Goal: Task Accomplishment & Management: Complete application form

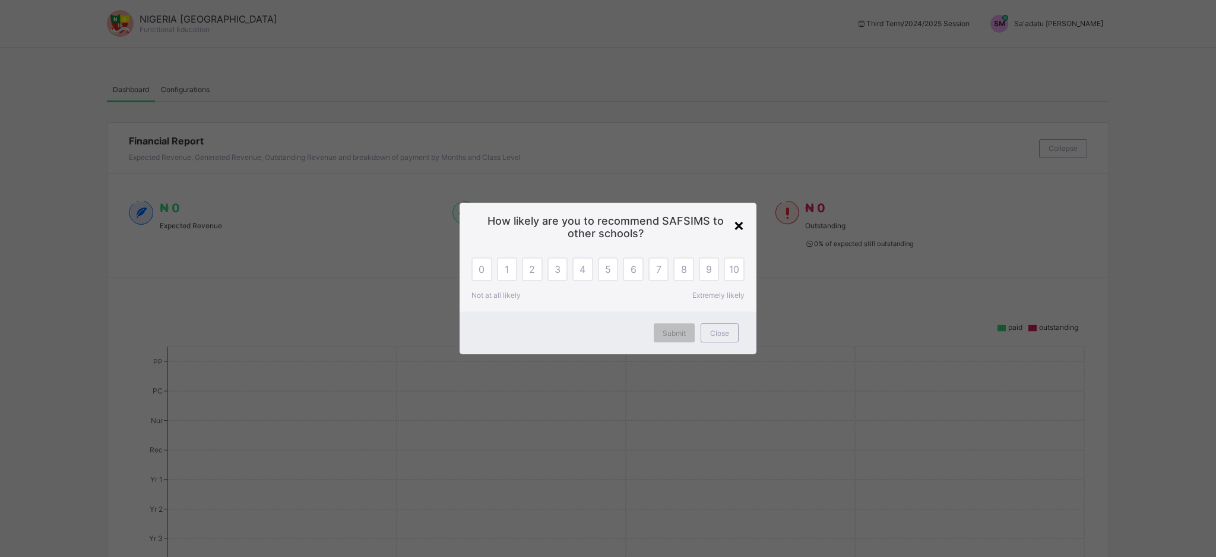
click at [737, 229] on div "×" at bounding box center [739, 224] width 11 height 20
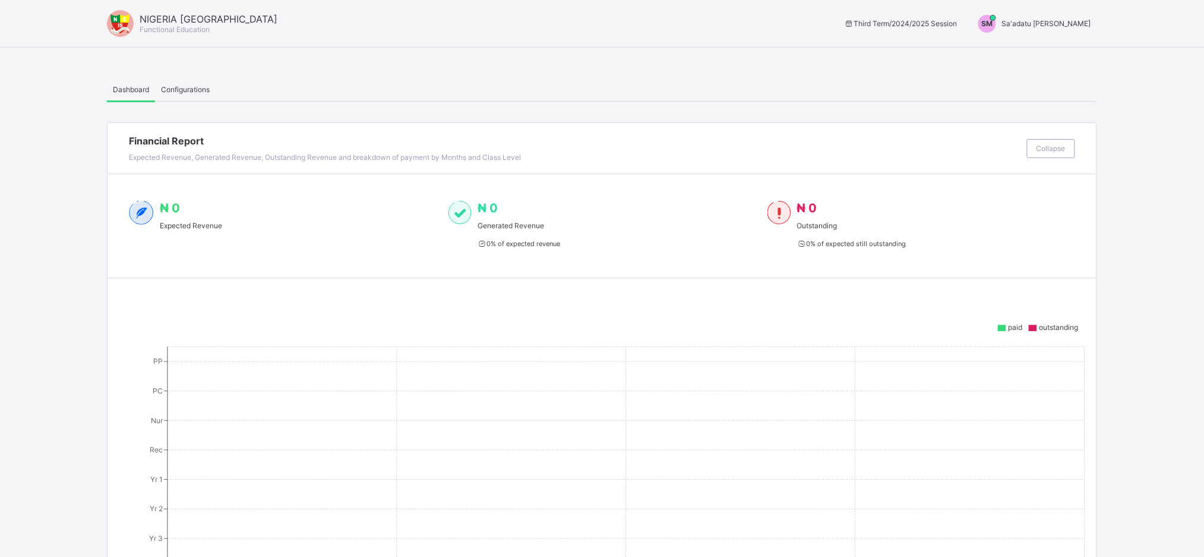
click at [1036, 27] on span "Sa'adatu Muhammed" at bounding box center [1046, 23] width 89 height 9
click at [1055, 51] on span "Switch to Admin View" at bounding box center [1046, 51] width 90 height 14
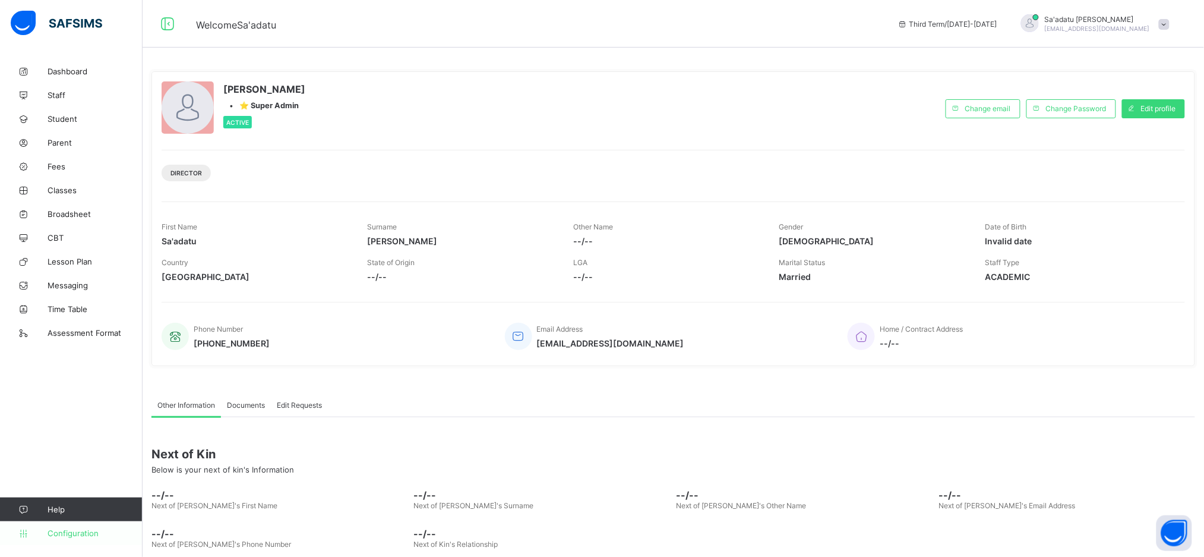
click at [82, 536] on span "Configuration" at bounding box center [95, 533] width 94 height 10
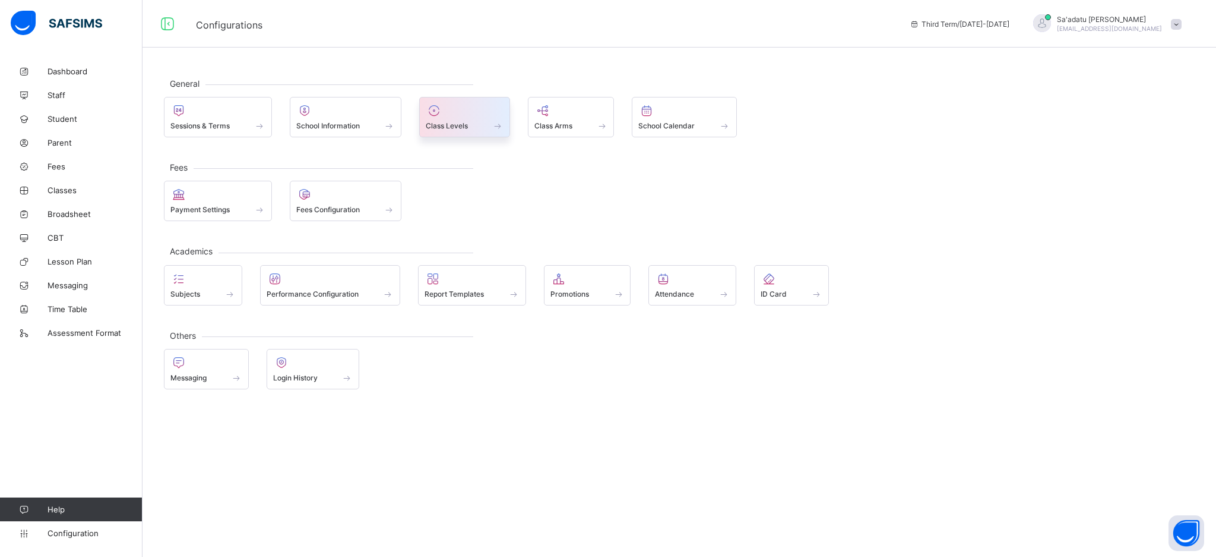
click at [472, 127] on div "Class Levels" at bounding box center [465, 126] width 78 height 10
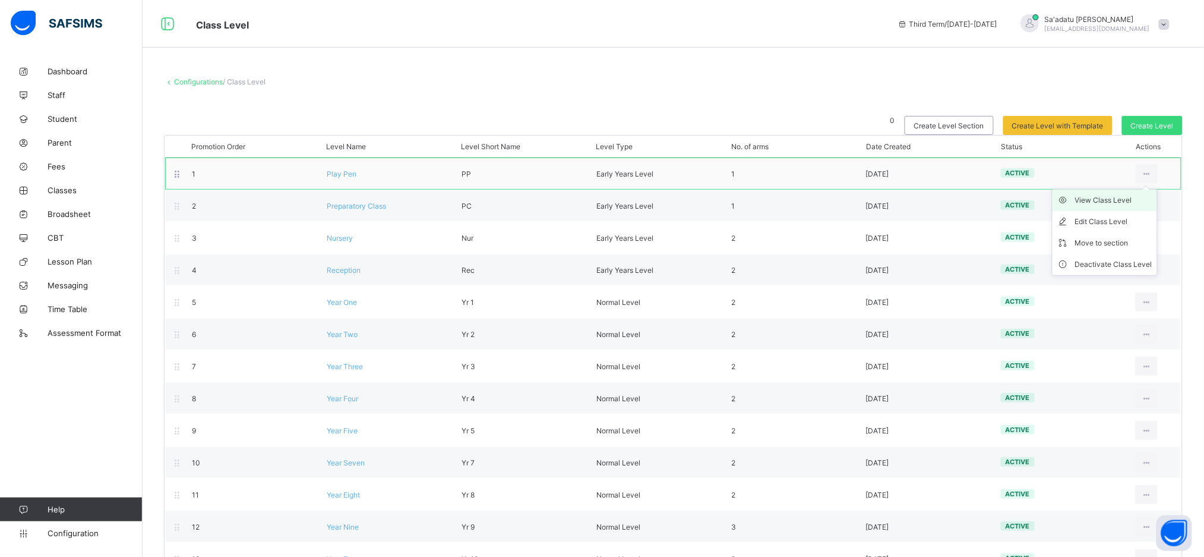
click at [1137, 200] on div "View Class Level" at bounding box center [1113, 200] width 77 height 12
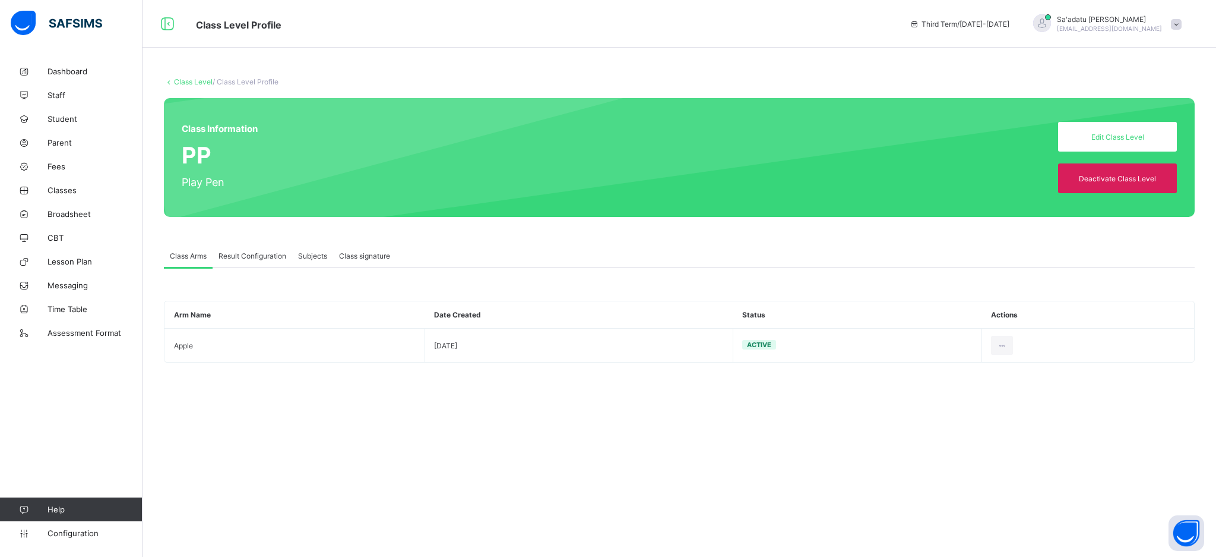
click at [229, 251] on span "Result Configuration" at bounding box center [253, 255] width 68 height 9
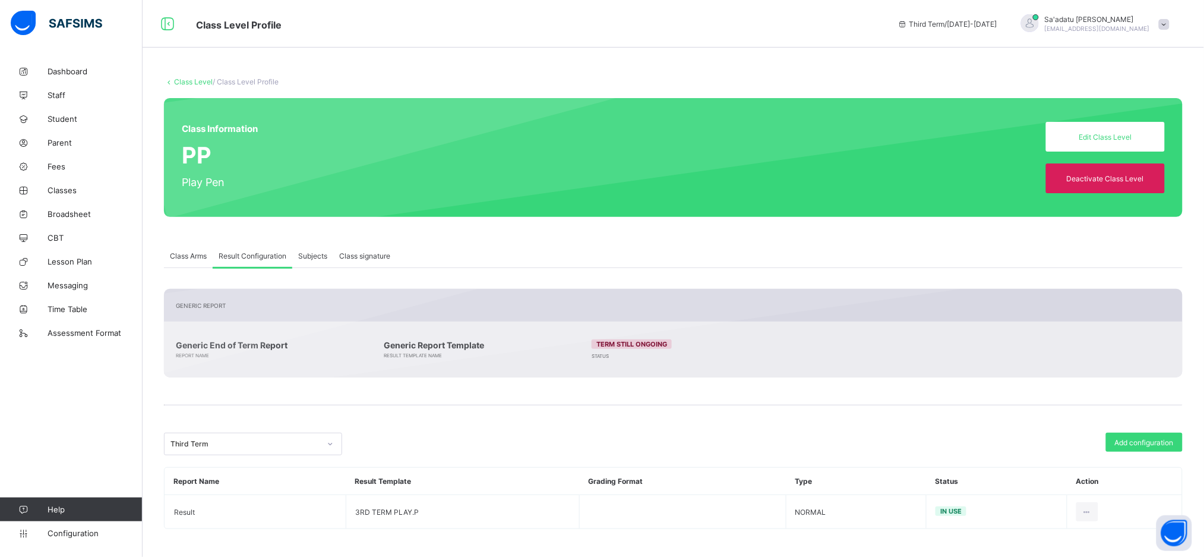
scroll to position [2, 0]
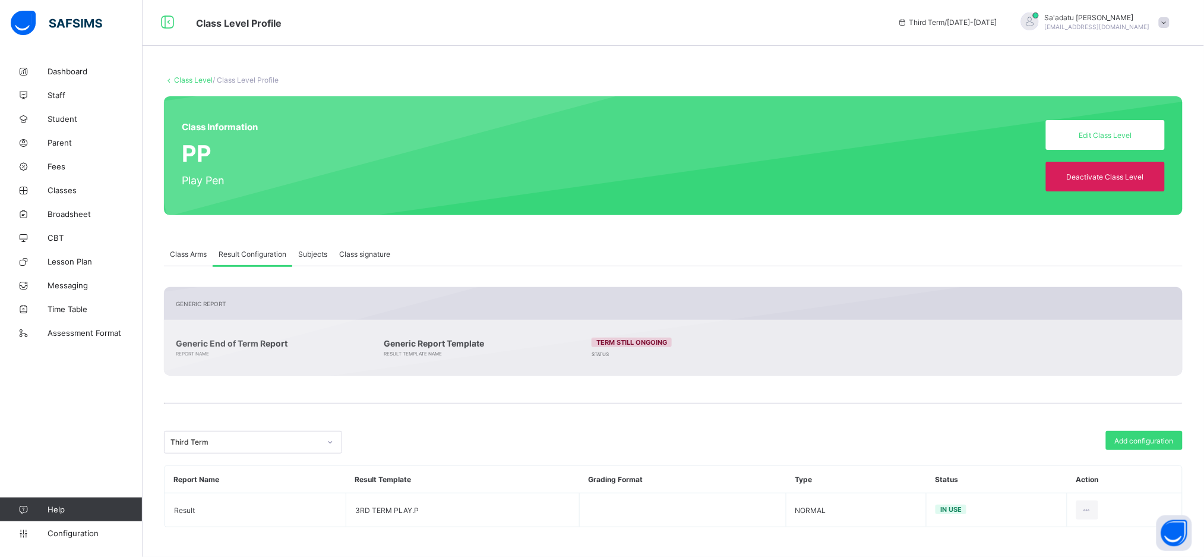
click at [181, 75] on link "Class Level" at bounding box center [193, 79] width 39 height 9
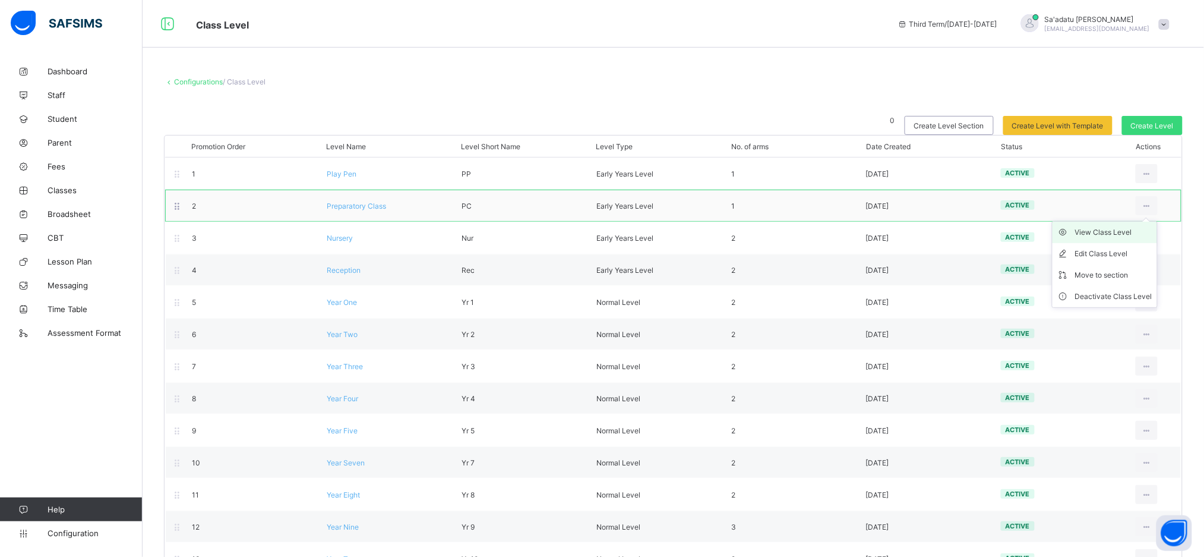
click at [1134, 232] on div "View Class Level" at bounding box center [1113, 232] width 77 height 12
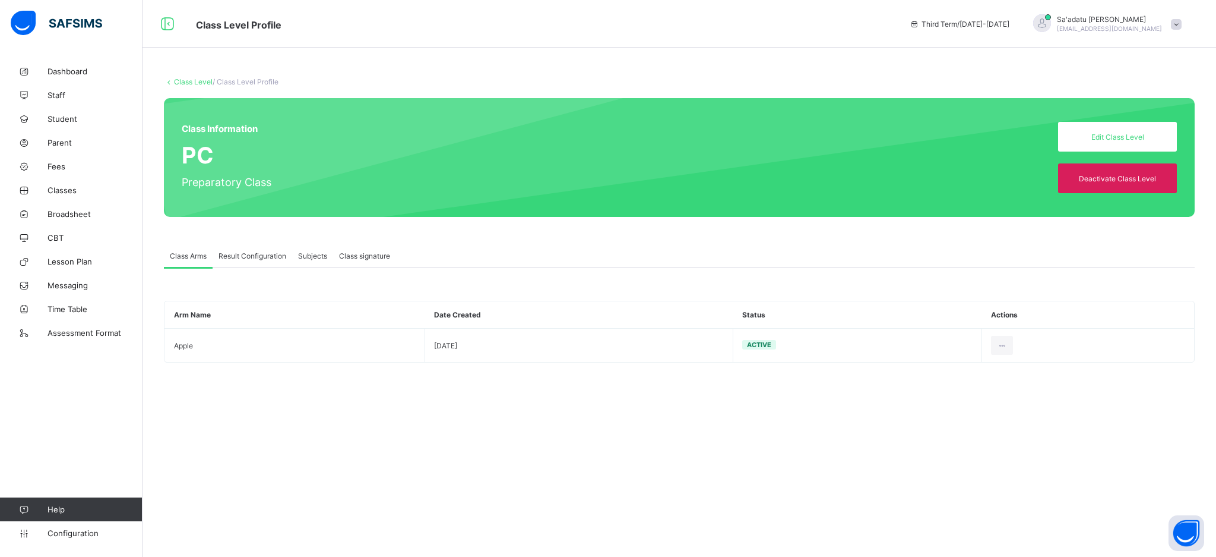
click at [269, 258] on span "Result Configuration" at bounding box center [253, 255] width 68 height 9
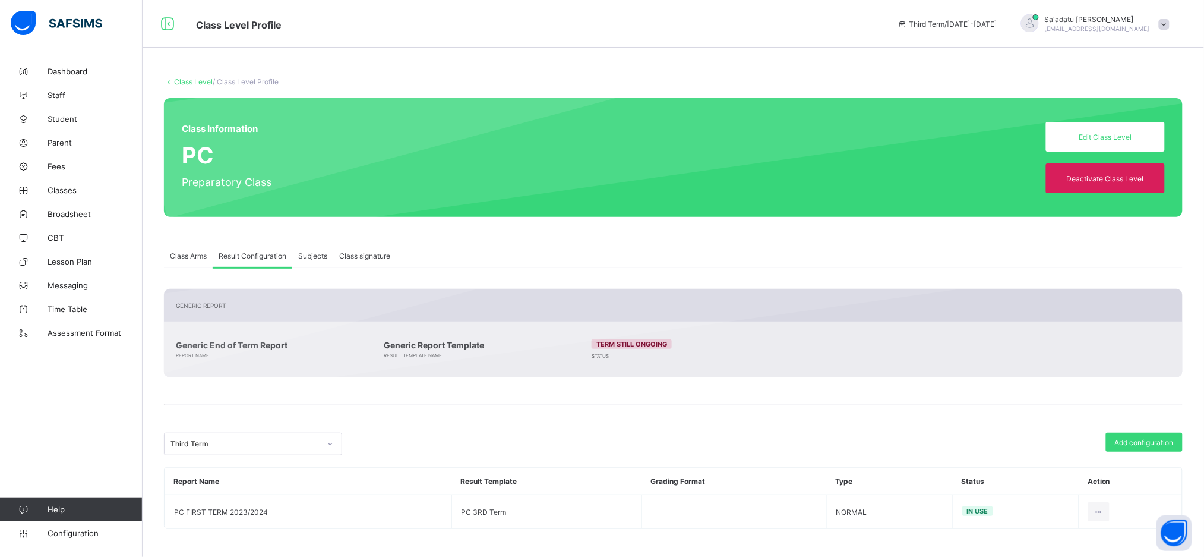
scroll to position [2, 0]
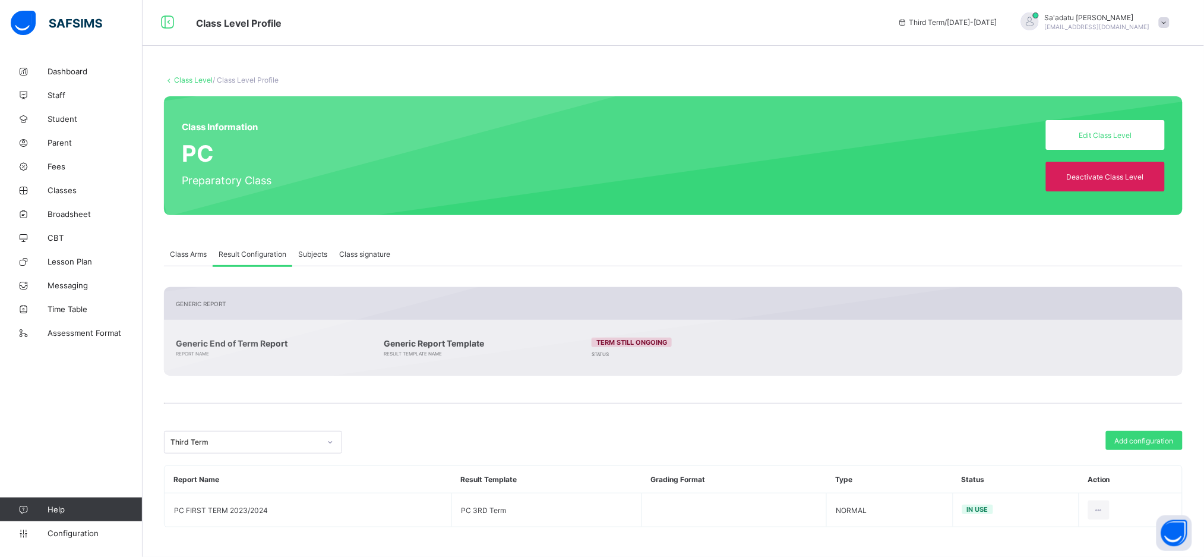
click at [183, 82] on link "Class Level" at bounding box center [193, 79] width 39 height 9
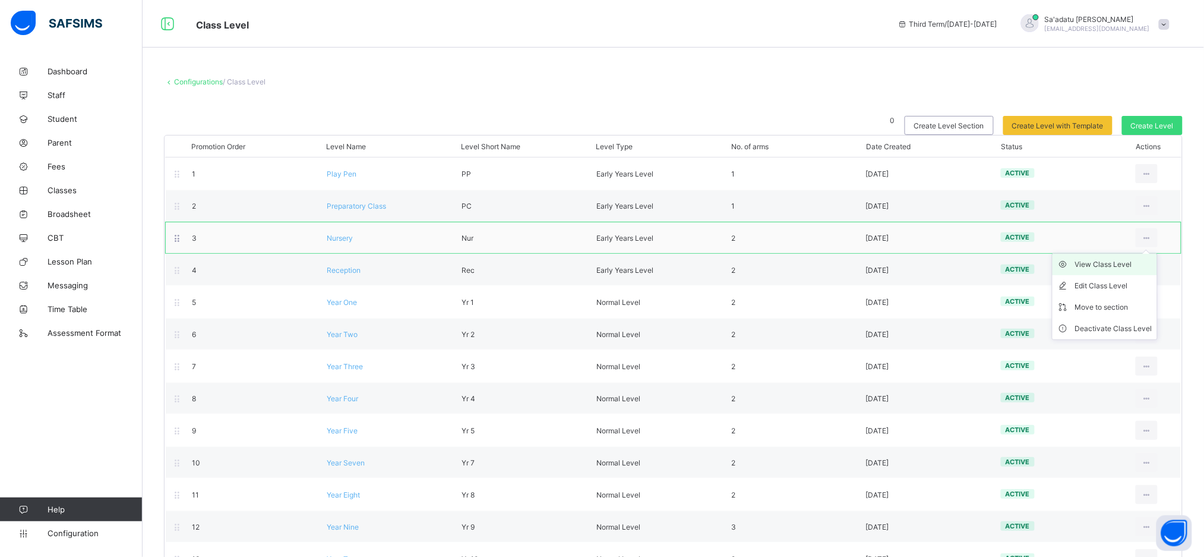
click at [1127, 265] on div "View Class Level" at bounding box center [1113, 264] width 77 height 12
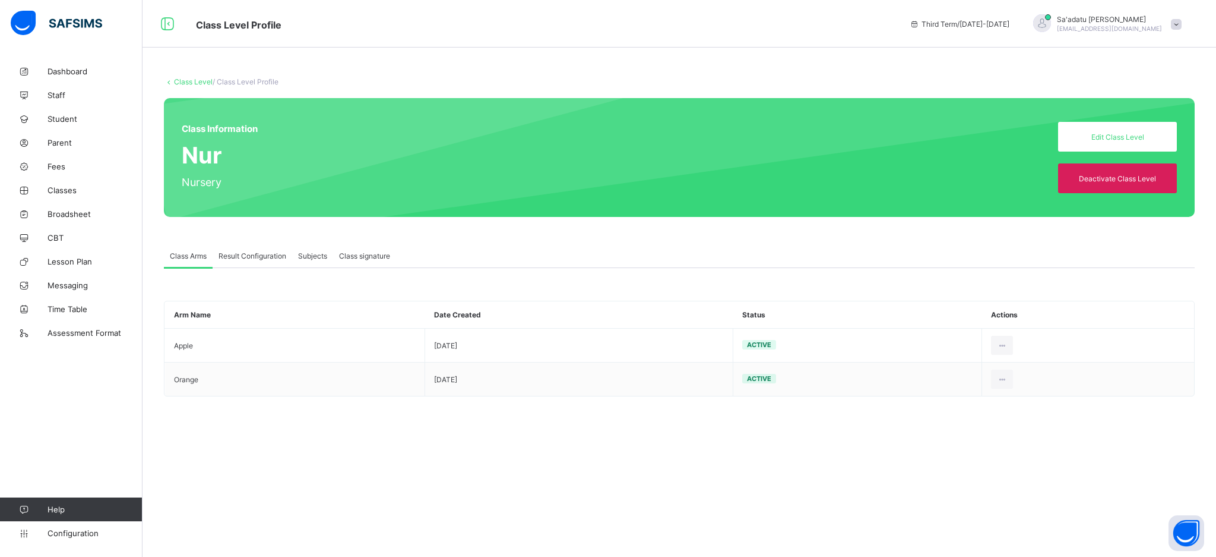
click at [251, 248] on div "Result Configuration" at bounding box center [253, 256] width 80 height 24
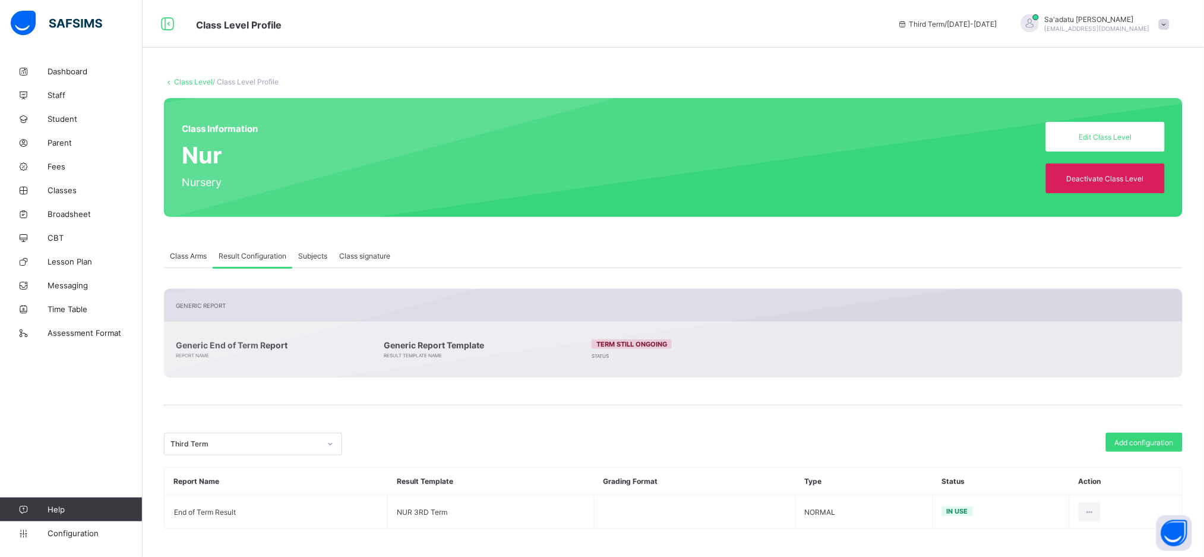
scroll to position [2, 0]
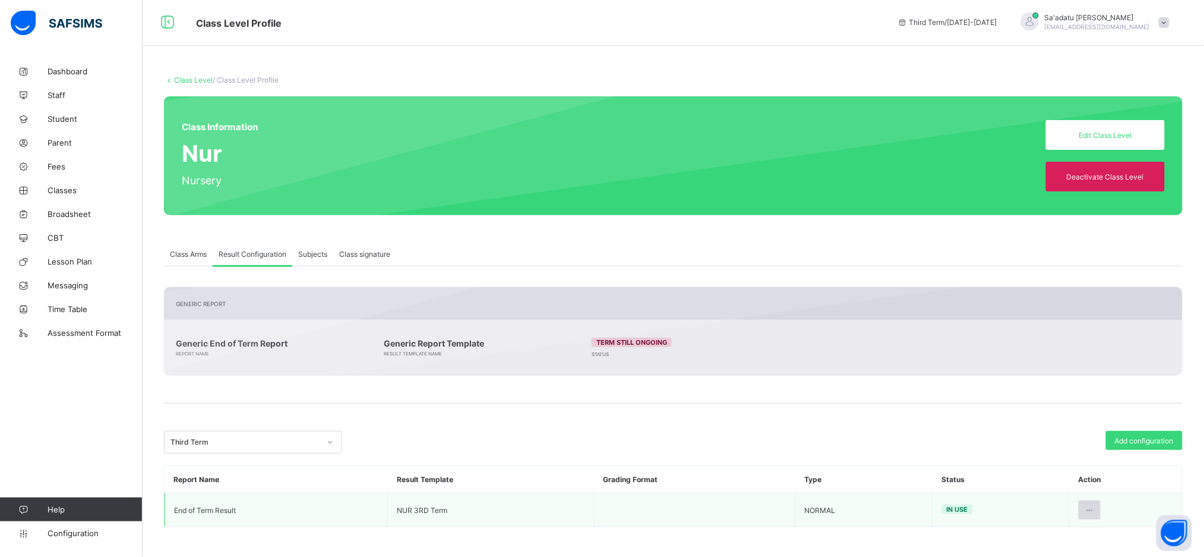
click at [1095, 506] on icon at bounding box center [1090, 509] width 10 height 9
click at [1067, 537] on div "Edit Configuration" at bounding box center [1060, 536] width 69 height 12
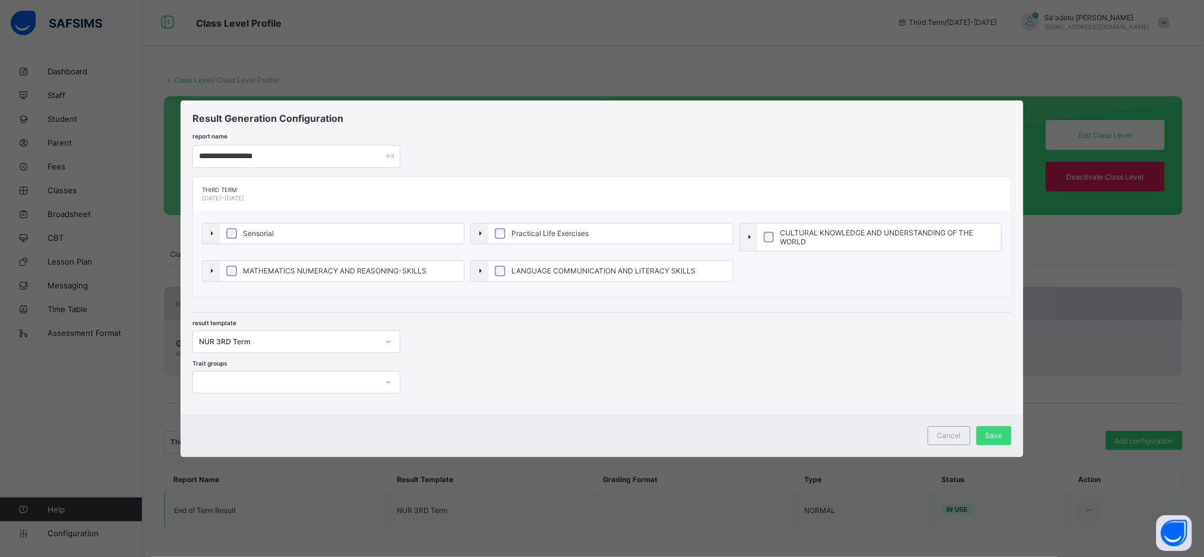
type input "**********"
click at [367, 374] on div at bounding box center [285, 382] width 184 height 17
click at [364, 402] on div "NURSERY THIRD TERM 2025" at bounding box center [296, 408] width 207 height 18
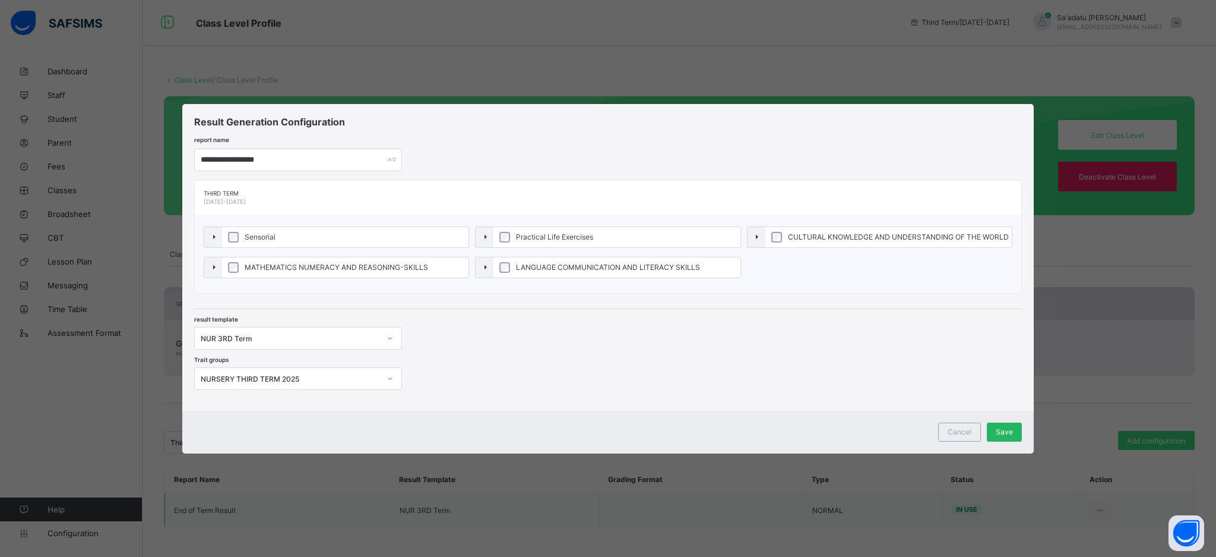
click at [1012, 431] on span "Save" at bounding box center [1004, 431] width 17 height 9
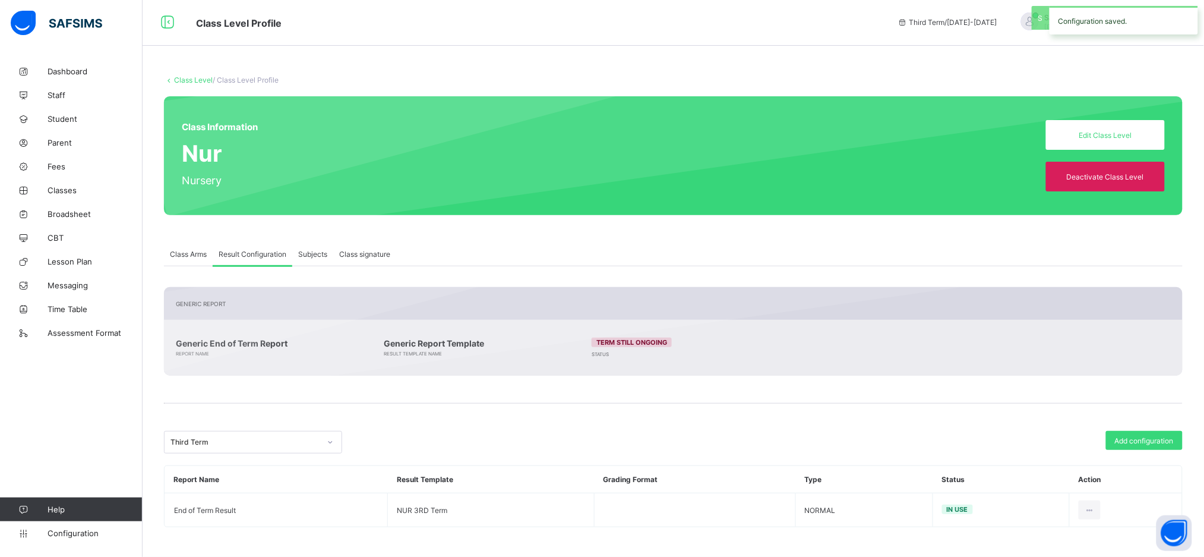
click at [188, 80] on link "Class Level" at bounding box center [193, 79] width 39 height 9
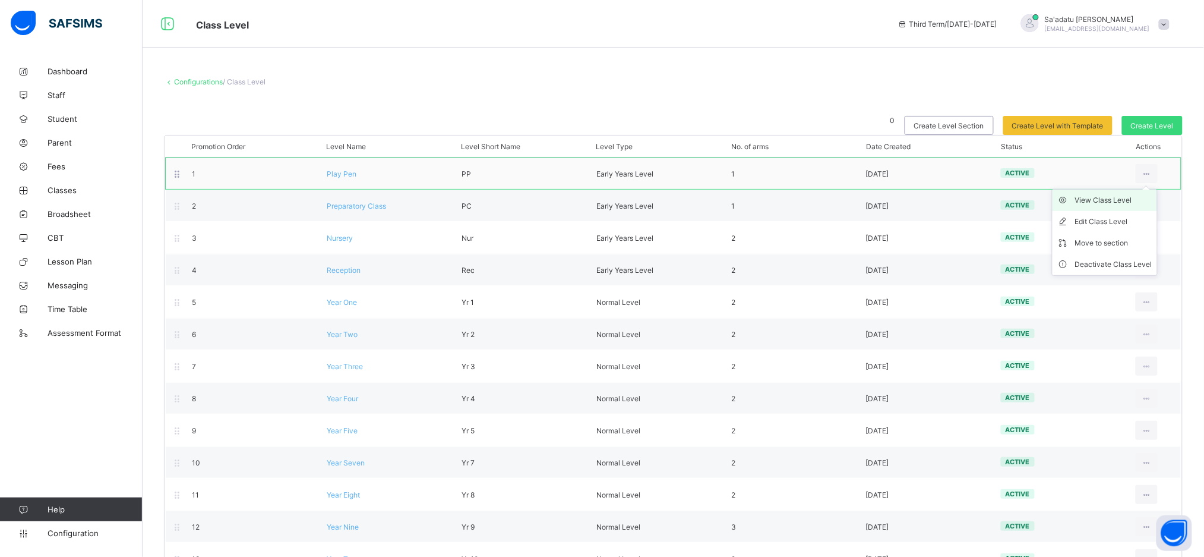
click at [1133, 203] on div "View Class Level" at bounding box center [1113, 200] width 77 height 12
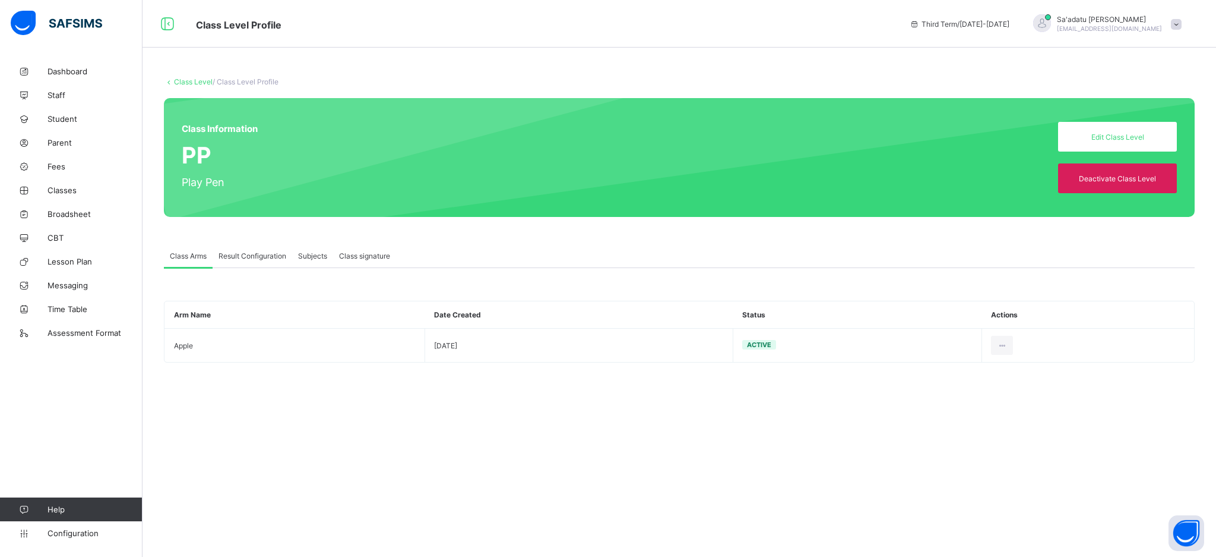
click at [261, 261] on div "Result Configuration" at bounding box center [253, 256] width 80 height 24
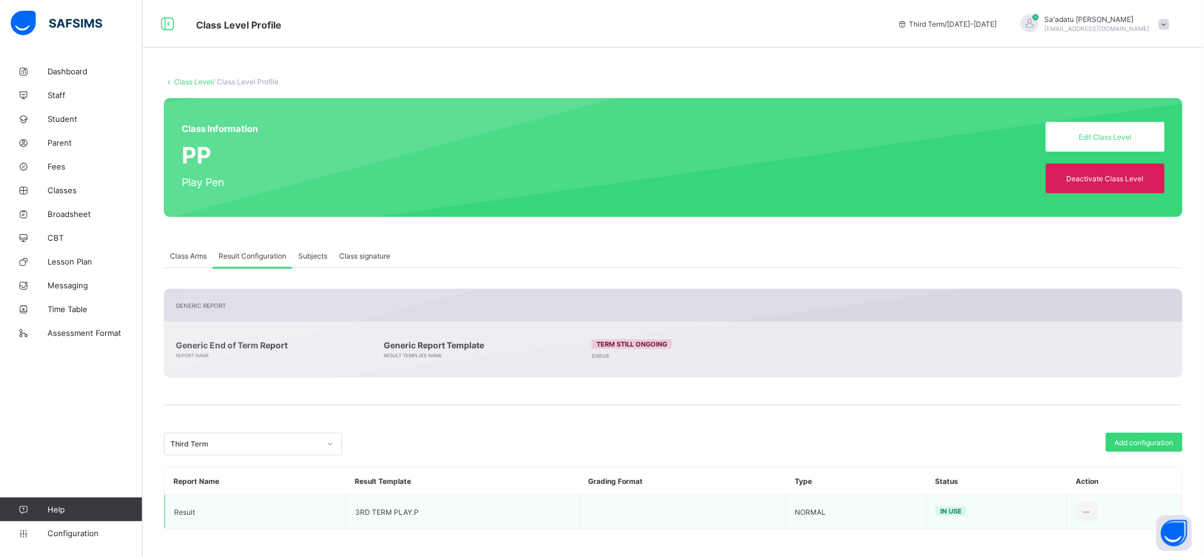
scroll to position [2, 0]
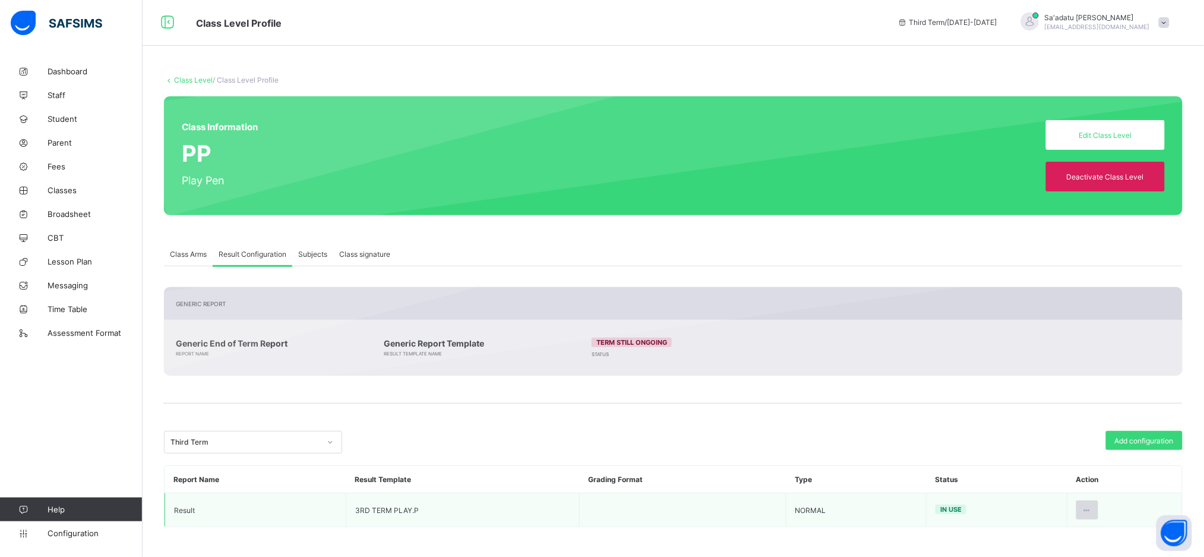
click at [1092, 505] on icon at bounding box center [1087, 509] width 10 height 9
click at [1070, 538] on div "Edit Configuration" at bounding box center [1058, 536] width 69 height 12
type input "******"
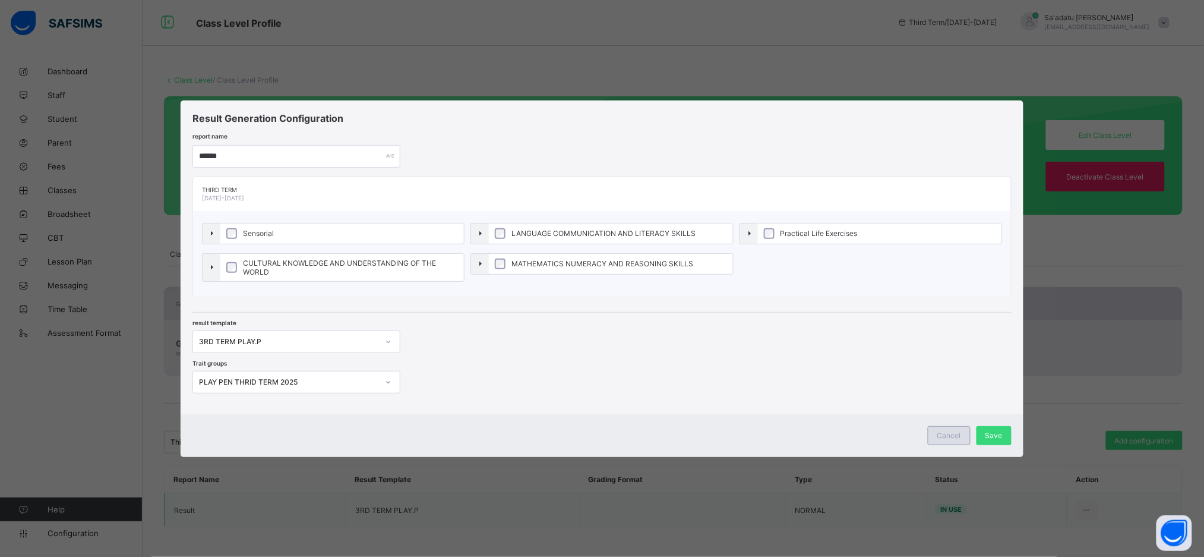
click at [952, 434] on span "Cancel" at bounding box center [949, 435] width 24 height 9
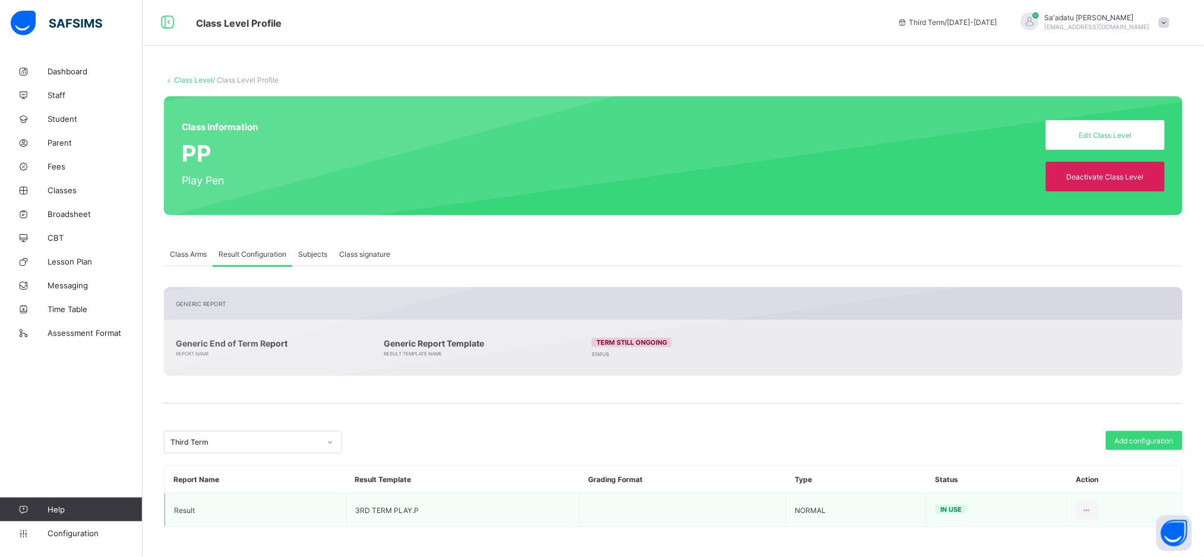
click at [189, 83] on link "Class Level" at bounding box center [193, 79] width 39 height 9
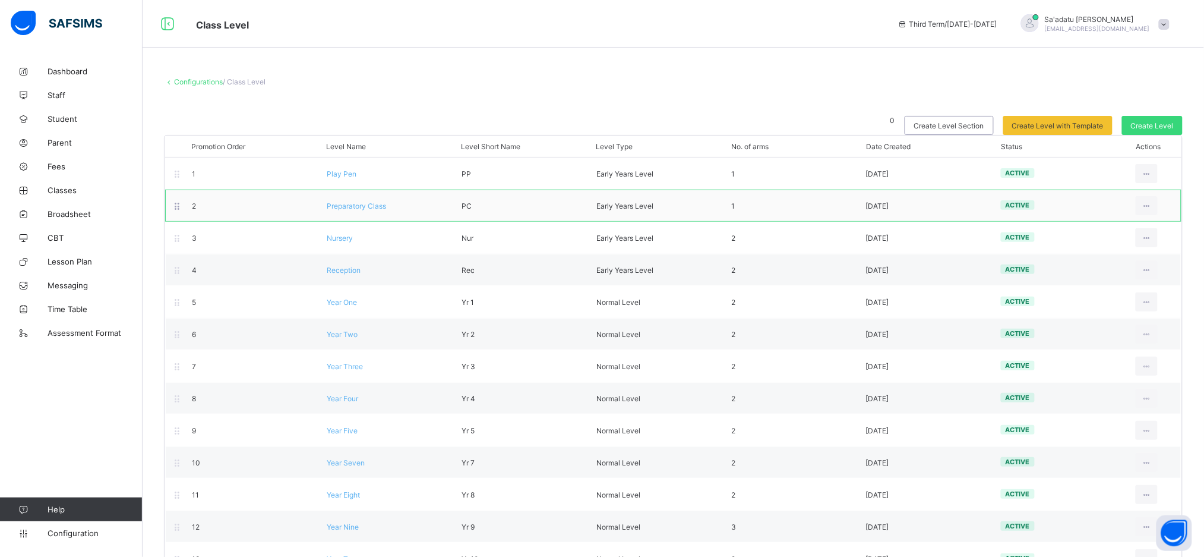
click at [353, 207] on span "Preparatory Class" at bounding box center [356, 205] width 59 height 9
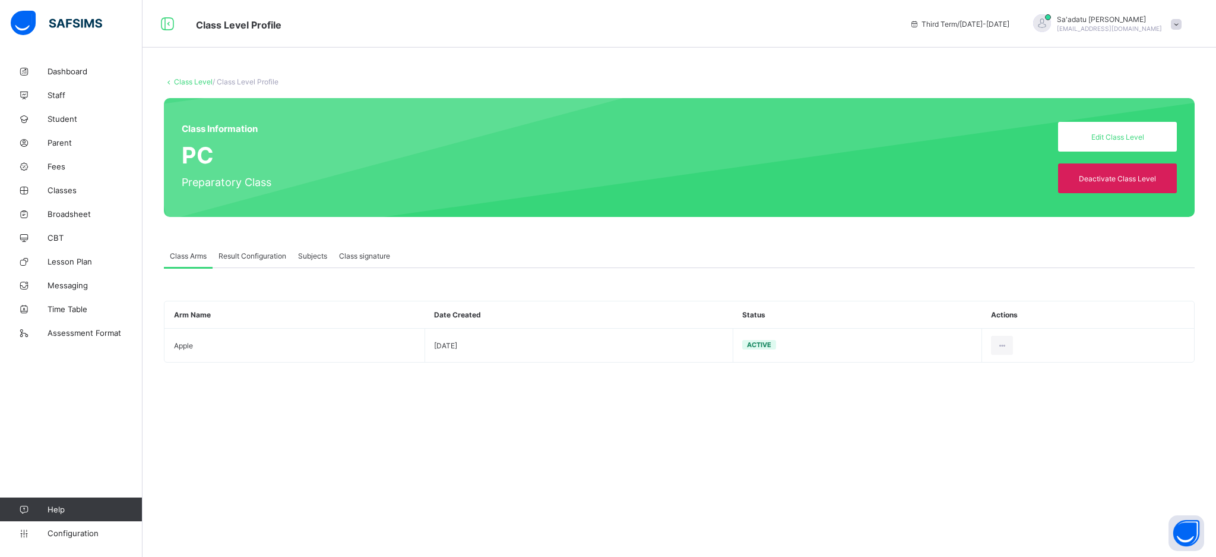
click at [269, 261] on div "Result Configuration" at bounding box center [253, 256] width 80 height 24
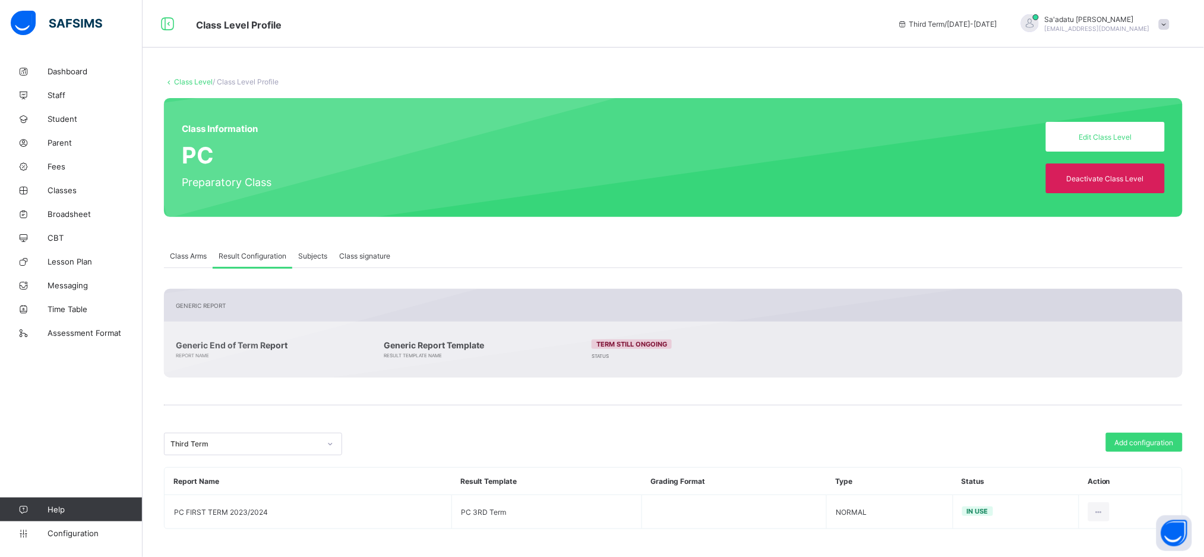
scroll to position [2, 0]
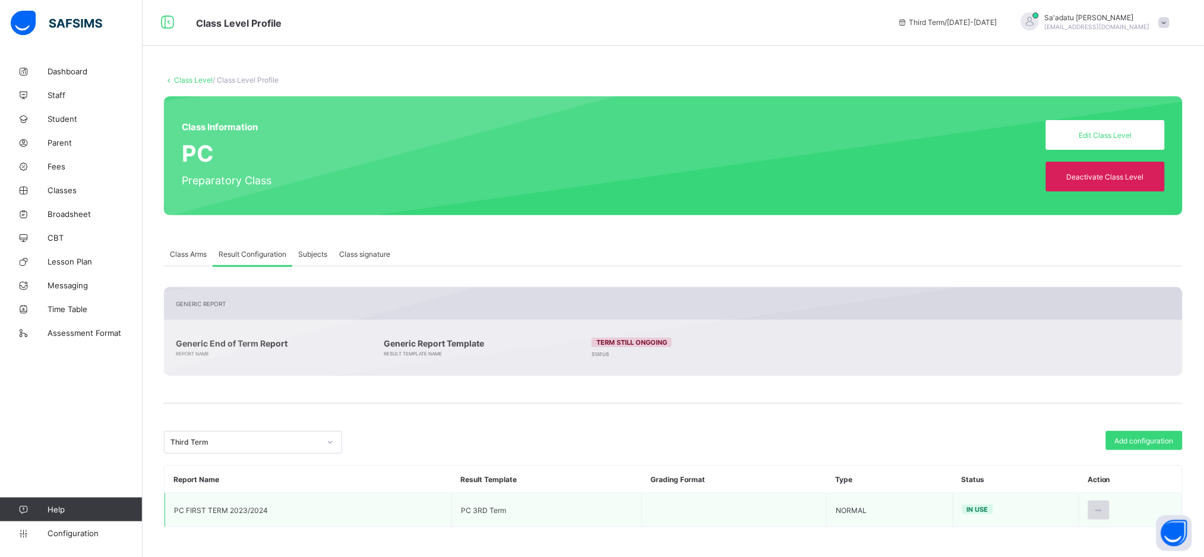
click at [1104, 507] on icon at bounding box center [1099, 509] width 10 height 9
click at [1076, 535] on div "Edit Configuration" at bounding box center [1069, 536] width 69 height 12
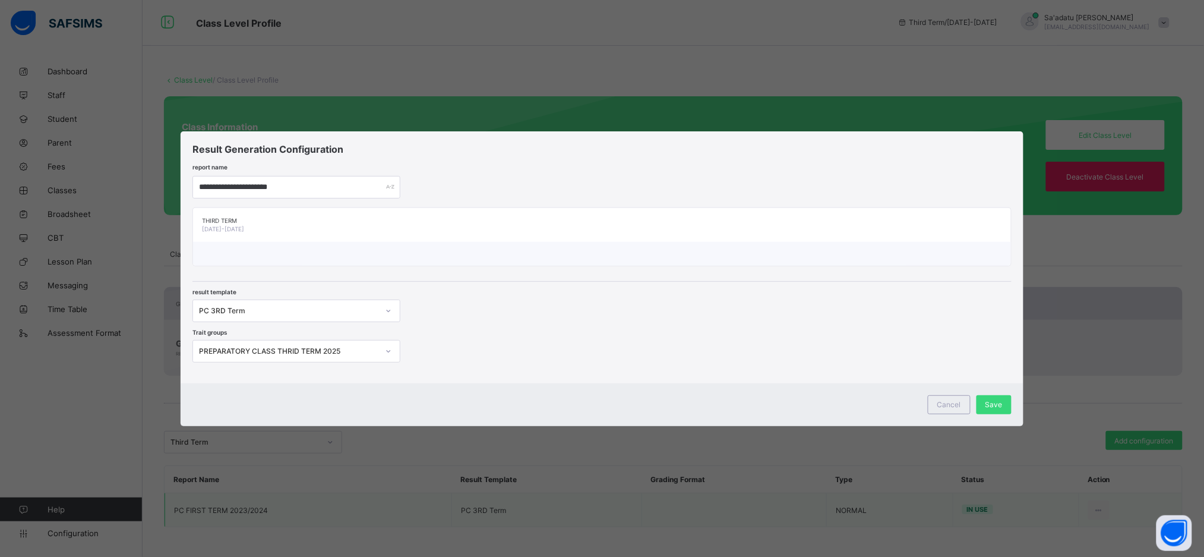
type input "**********"
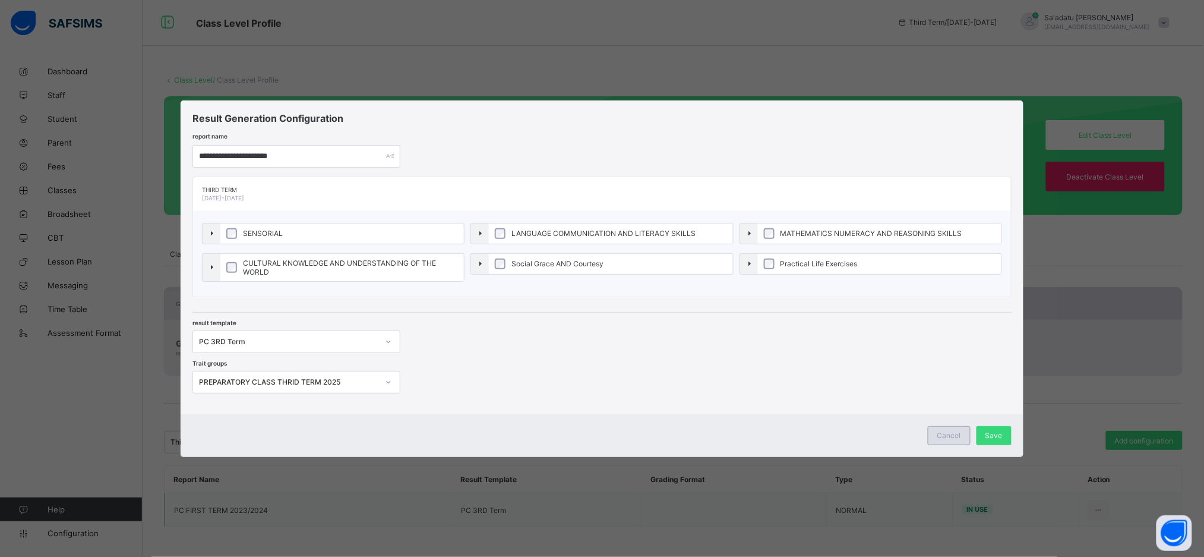
click at [956, 431] on span "Cancel" at bounding box center [949, 435] width 24 height 9
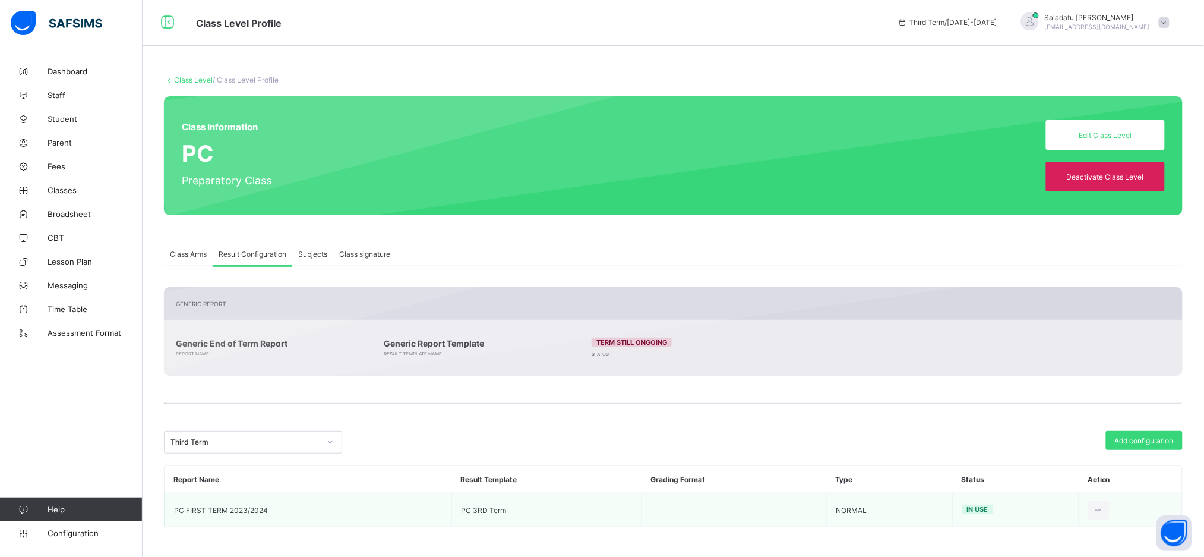
click at [195, 80] on link "Class Level" at bounding box center [193, 79] width 39 height 9
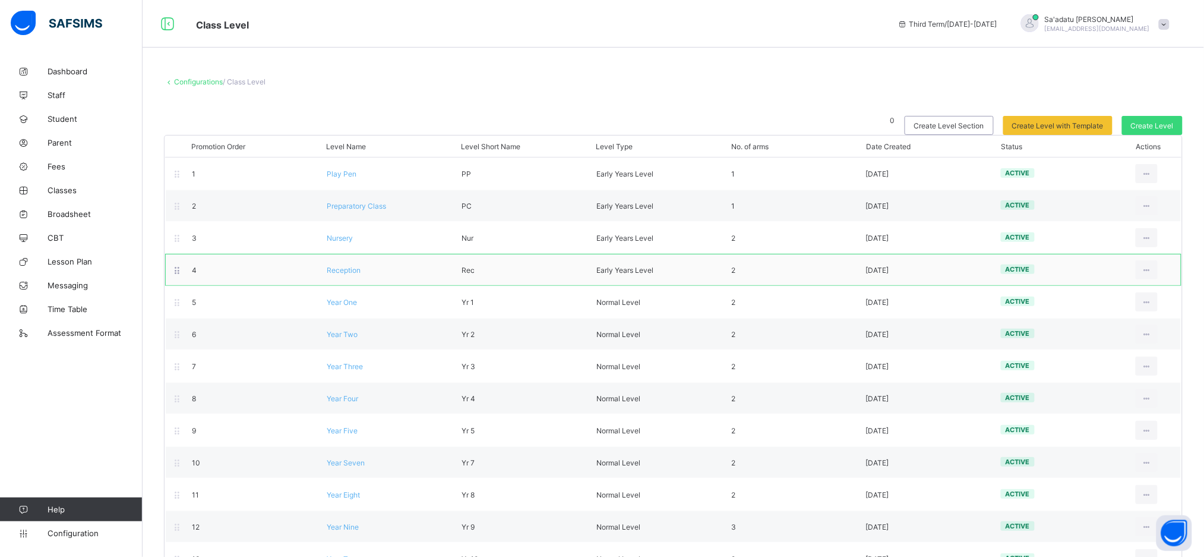
click at [334, 265] on span "Reception" at bounding box center [344, 269] width 34 height 9
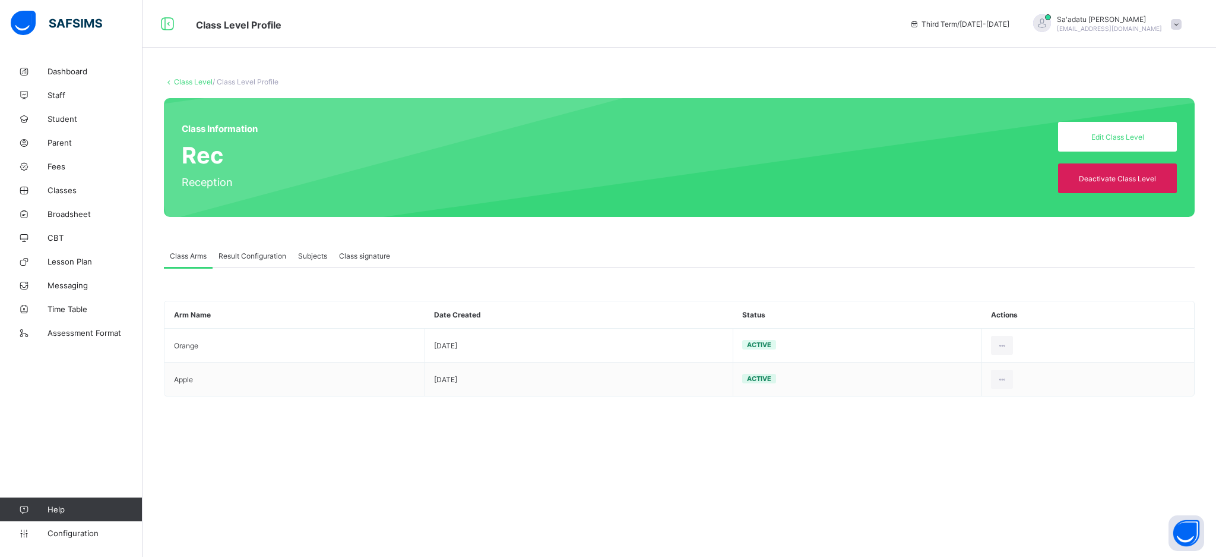
click at [242, 255] on span "Result Configuration" at bounding box center [253, 255] width 68 height 9
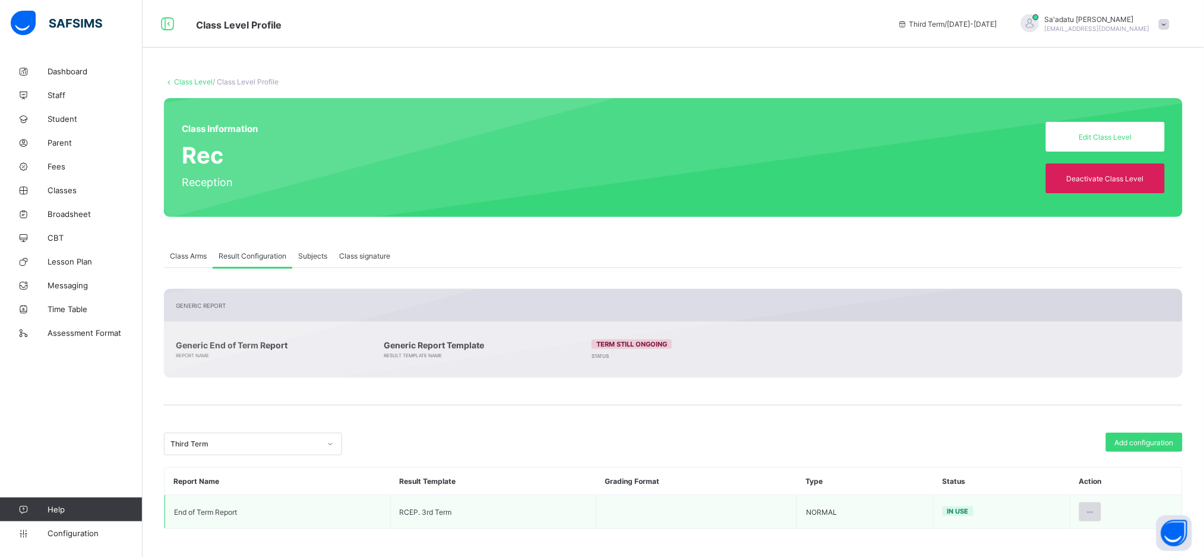
click at [1095, 509] on icon at bounding box center [1090, 511] width 10 height 9
click at [1061, 536] on div "Edit Configuration" at bounding box center [1061, 538] width 69 height 12
type input "**********"
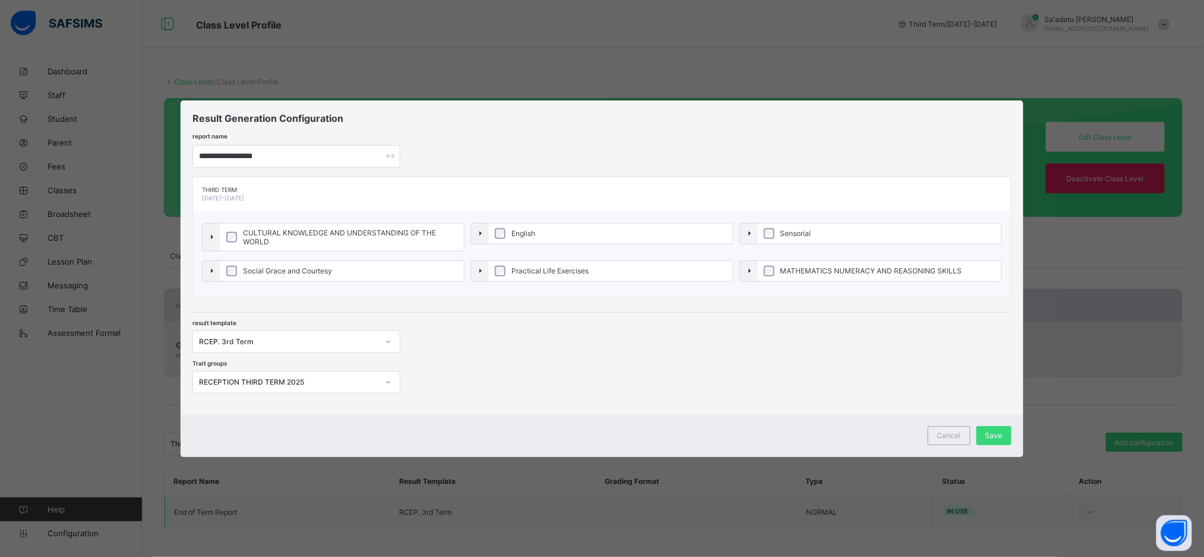
click at [352, 261] on label "Social Grace and Courtesy" at bounding box center [342, 271] width 244 height 20
click at [961, 432] on span "Cancel" at bounding box center [949, 435] width 24 height 9
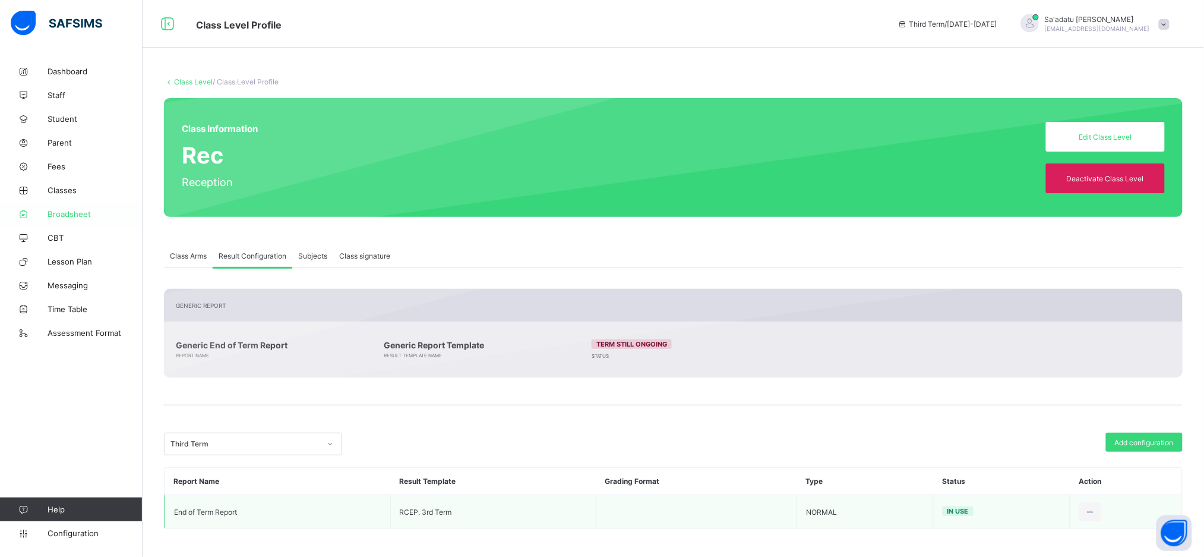
click at [77, 213] on span "Broadsheet" at bounding box center [95, 214] width 95 height 10
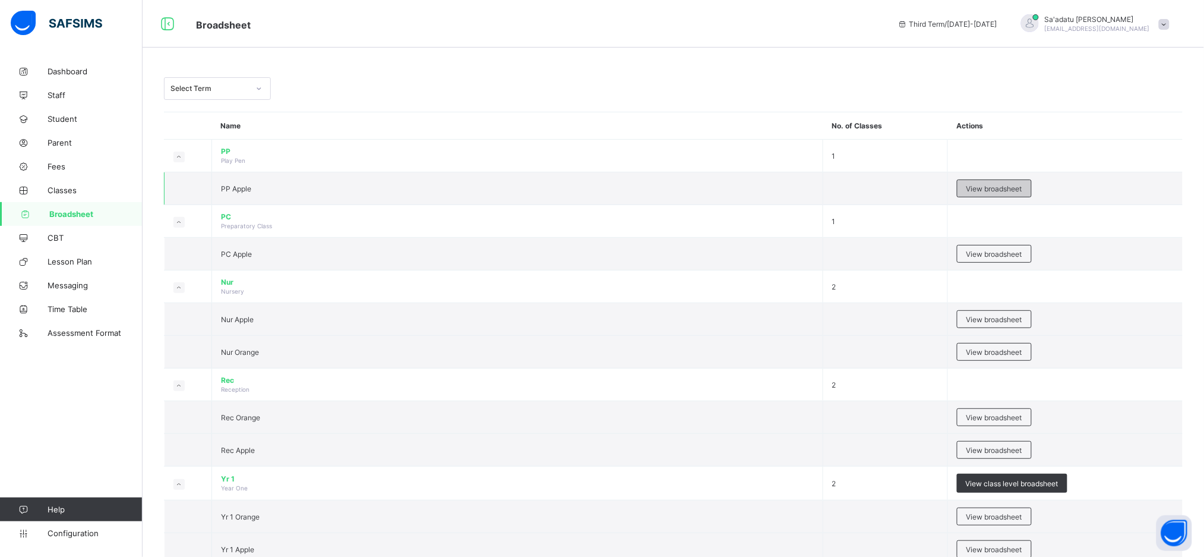
click at [984, 191] on span "View broadsheet" at bounding box center [994, 188] width 56 height 9
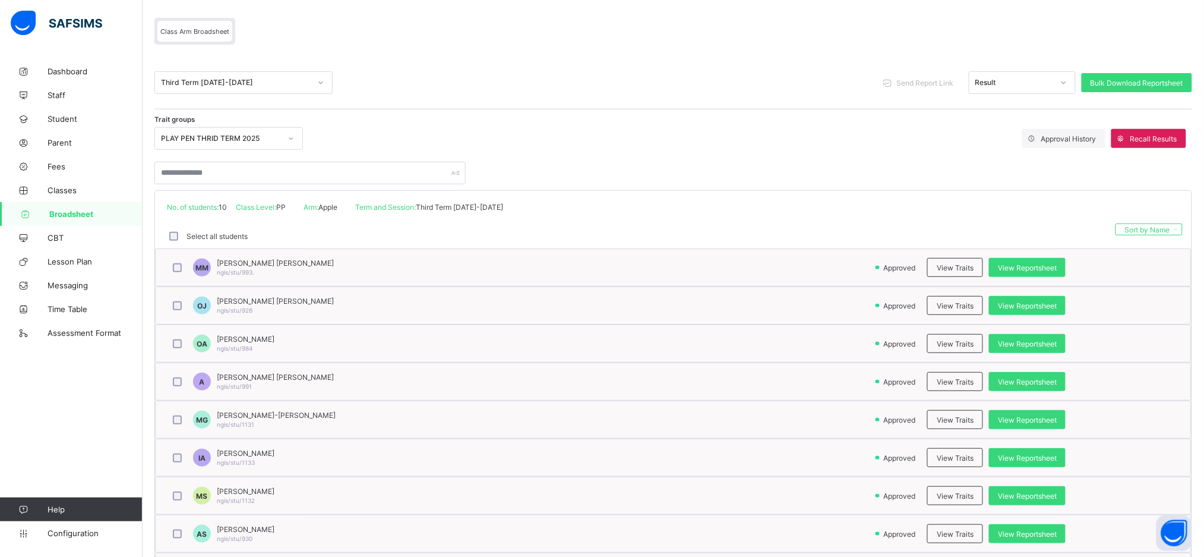
scroll to position [117, 0]
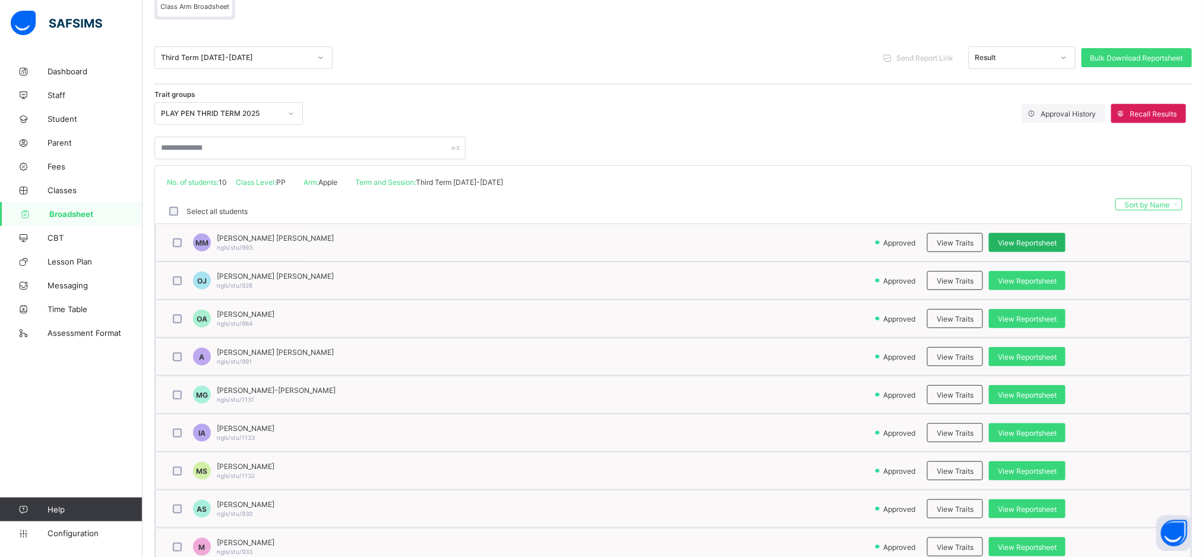
click at [1050, 242] on span "View Reportsheet" at bounding box center [1027, 242] width 59 height 9
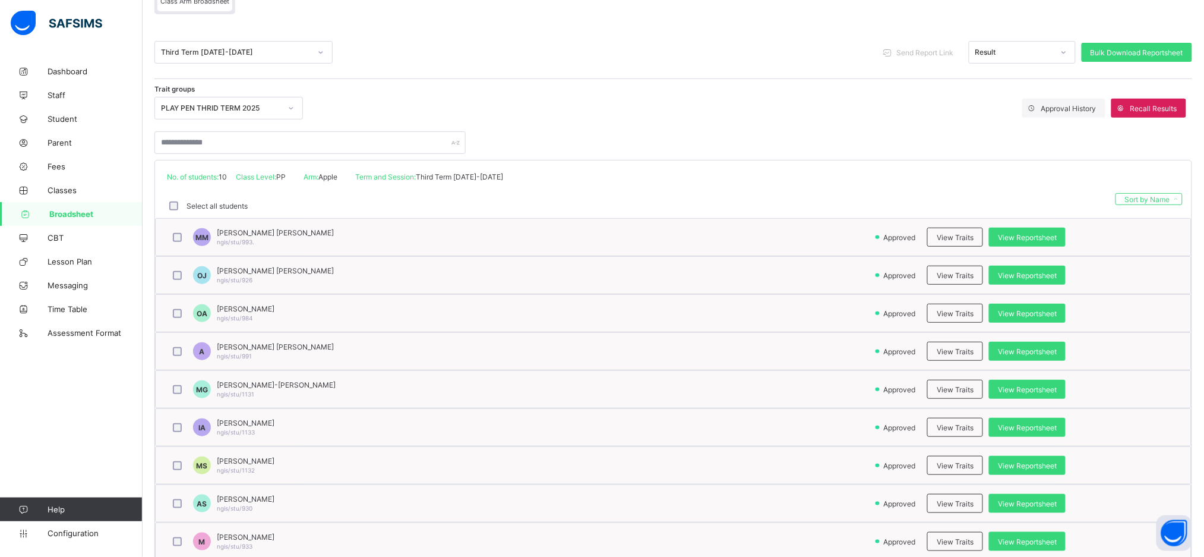
scroll to position [0, 0]
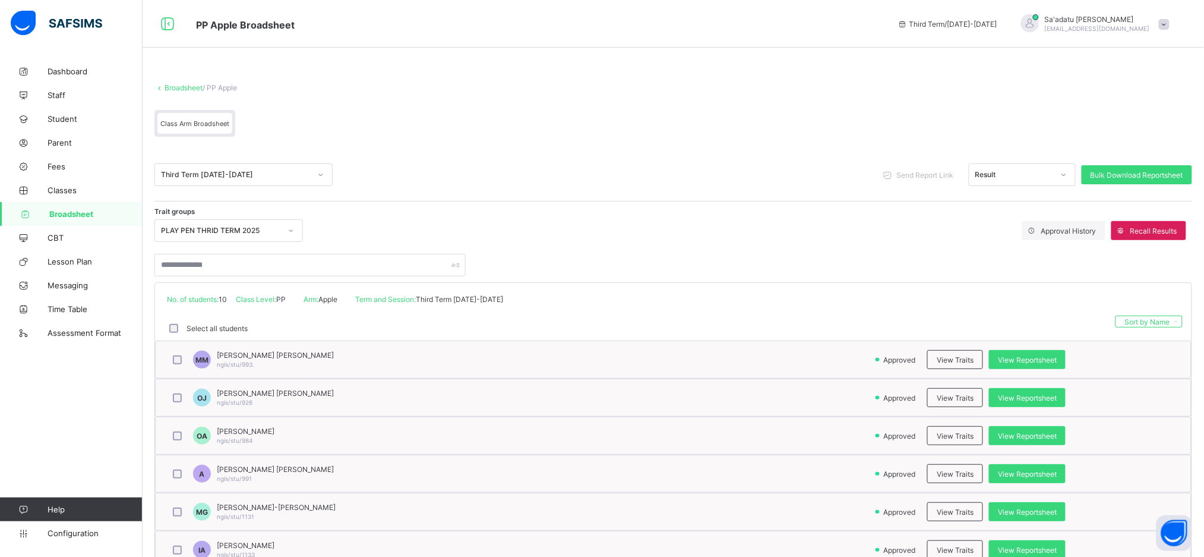
click at [176, 89] on link "Broadsheet" at bounding box center [184, 87] width 38 height 9
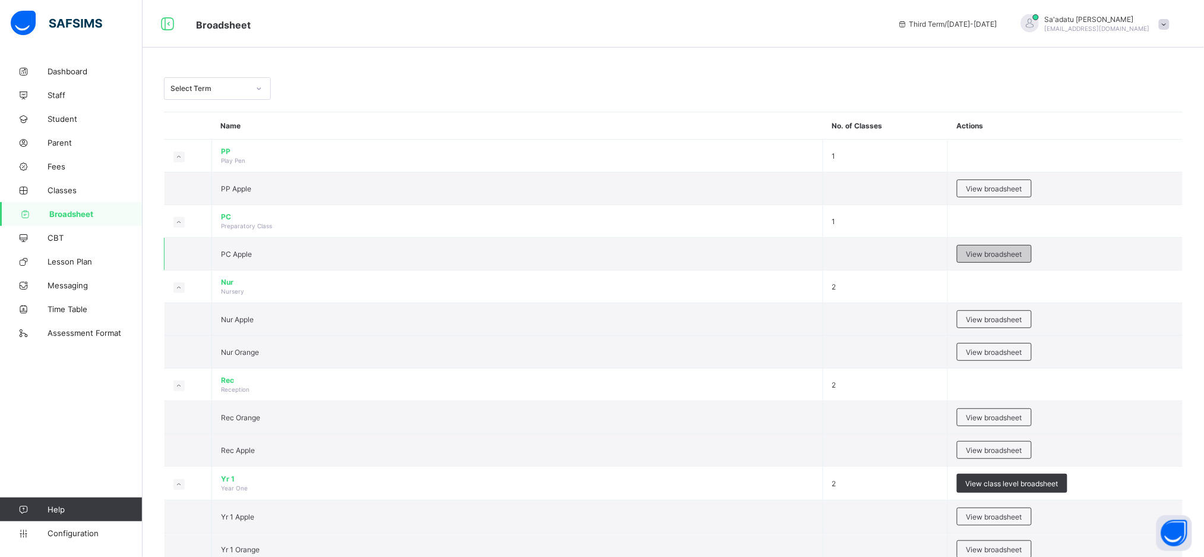
click at [1004, 252] on span "View broadsheet" at bounding box center [994, 253] width 56 height 9
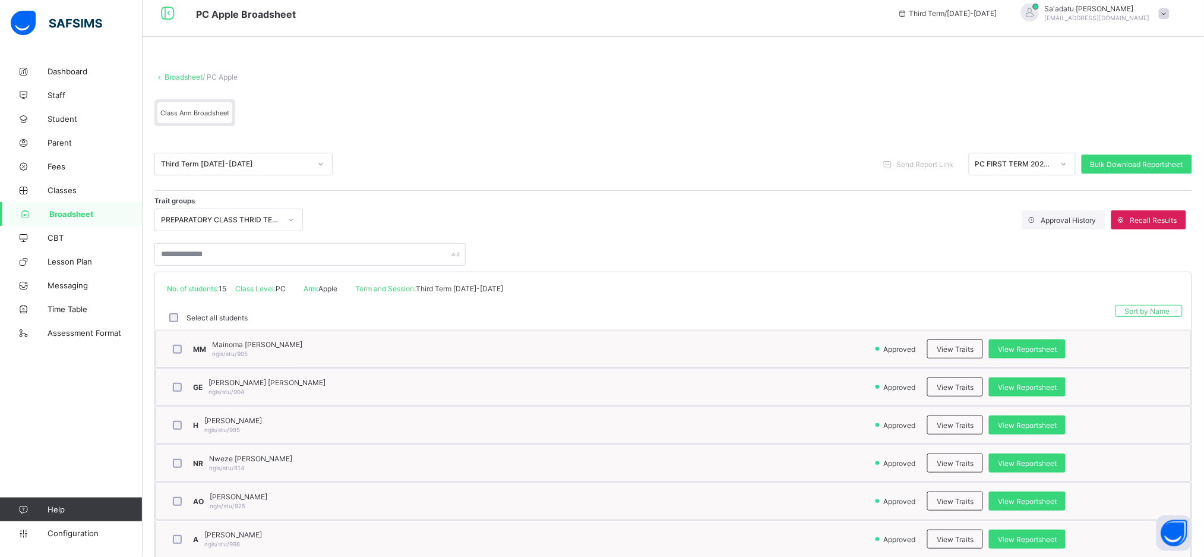
scroll to position [8, 0]
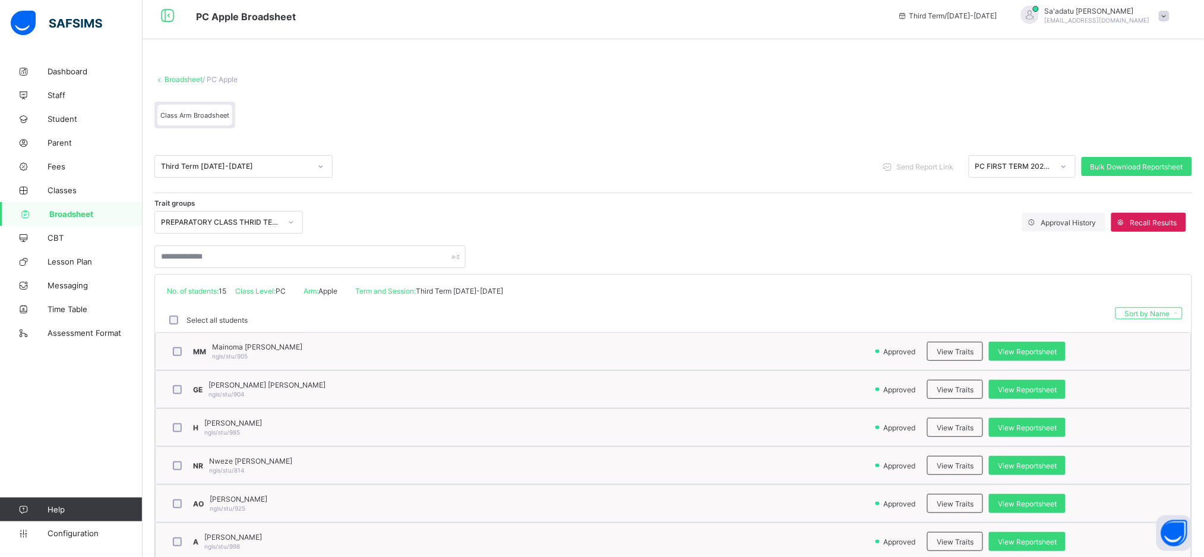
click at [176, 81] on link "Broadsheet" at bounding box center [184, 79] width 38 height 9
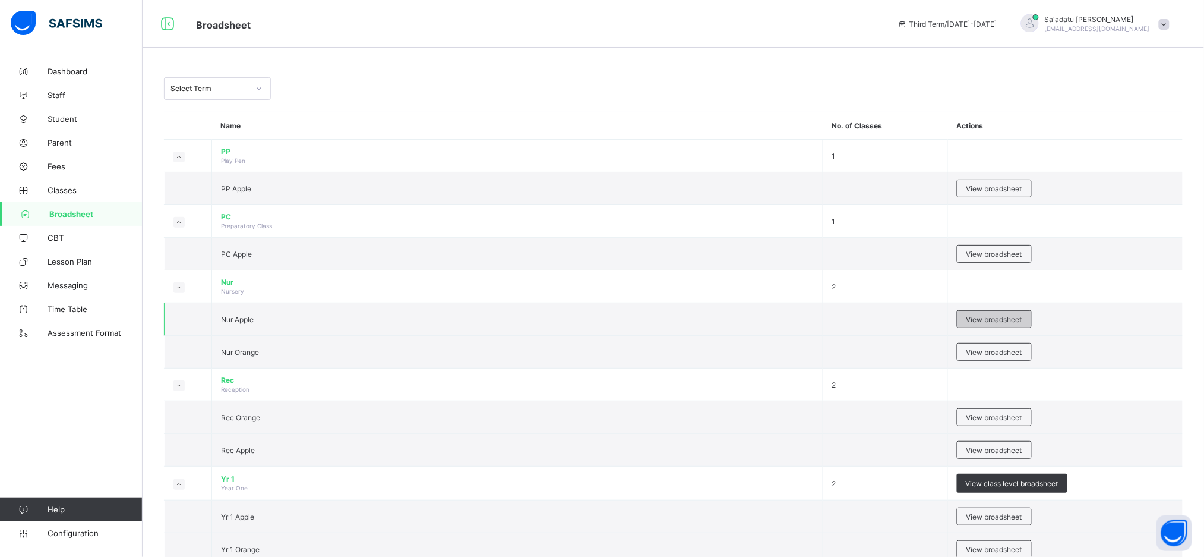
click at [981, 324] on div "View broadsheet" at bounding box center [994, 319] width 75 height 18
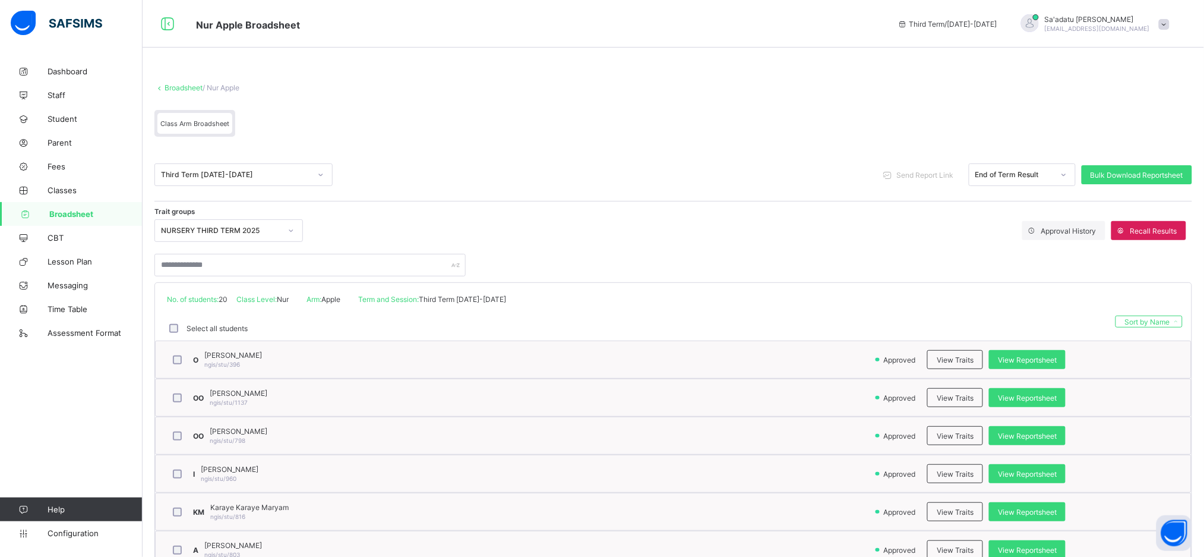
click at [181, 86] on link "Broadsheet" at bounding box center [184, 87] width 38 height 9
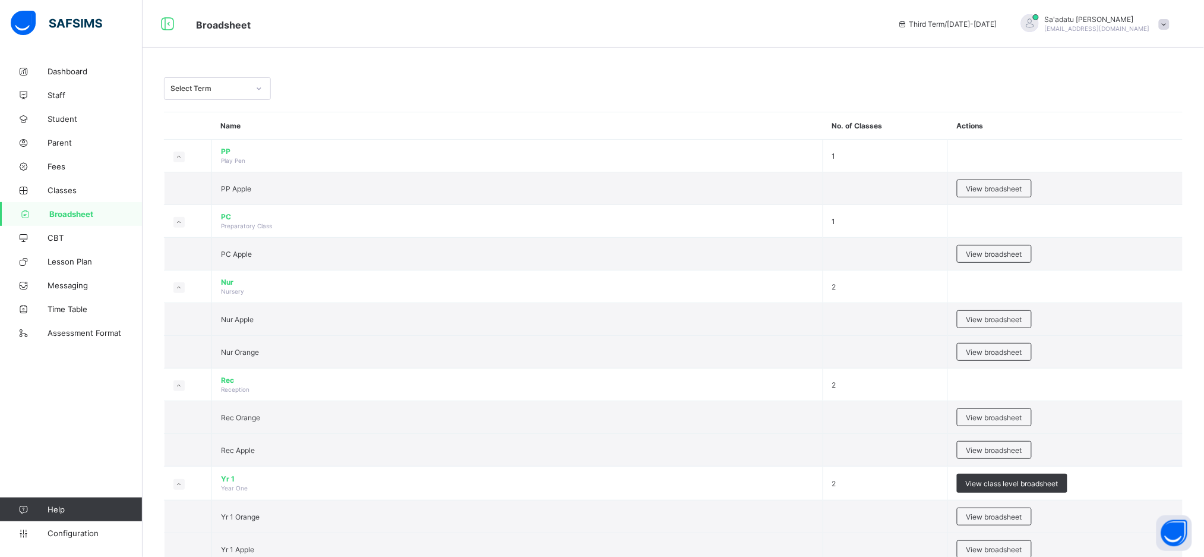
click at [648, 81] on div "Select Term" at bounding box center [673, 88] width 1019 height 23
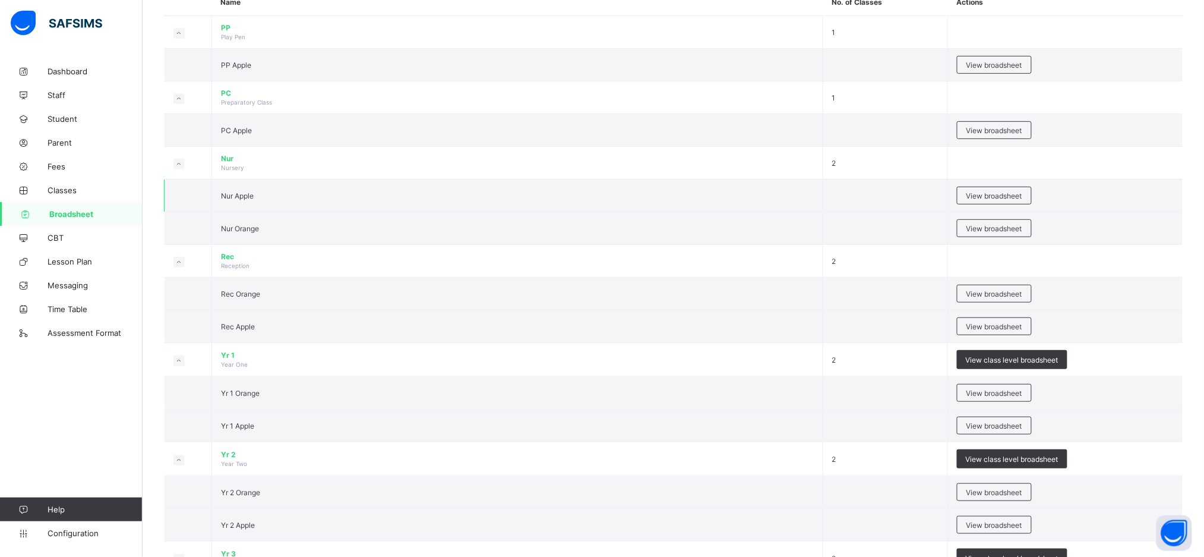
scroll to position [129, 0]
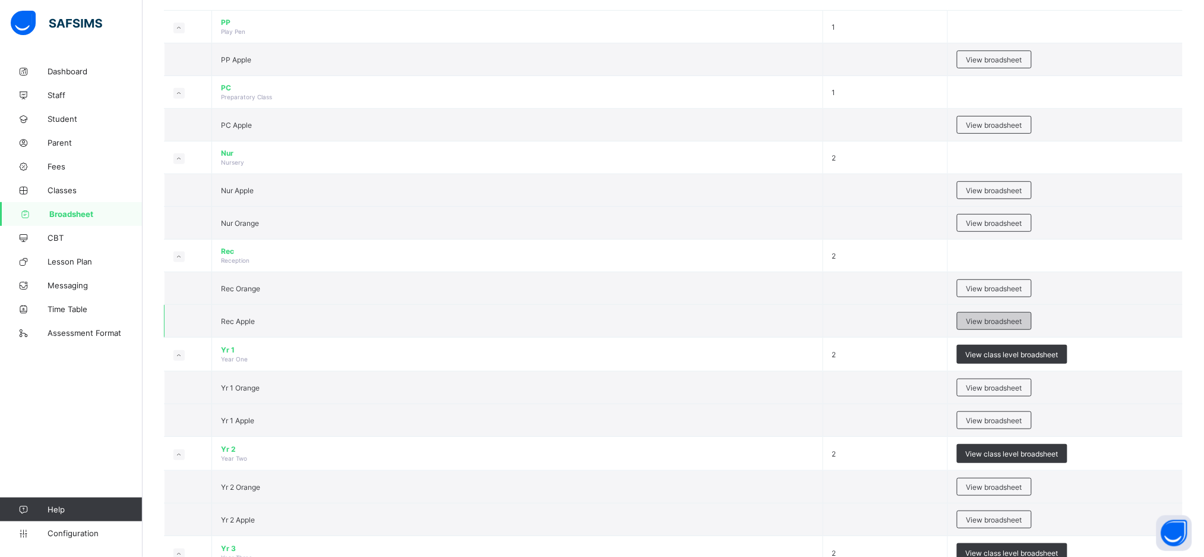
click at [1009, 323] on span "View broadsheet" at bounding box center [994, 321] width 56 height 9
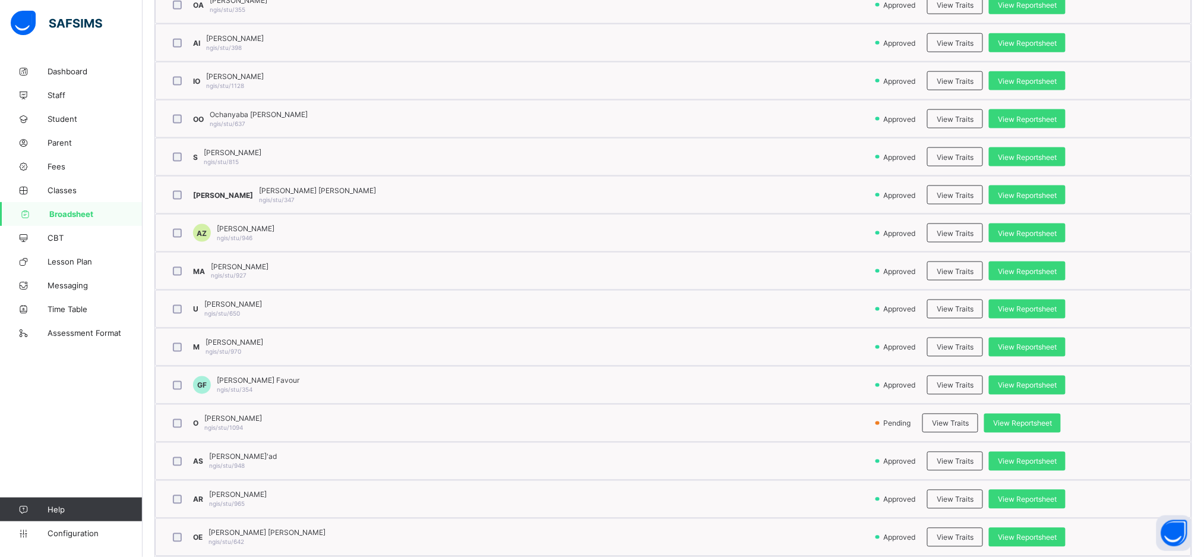
scroll to position [645, 0]
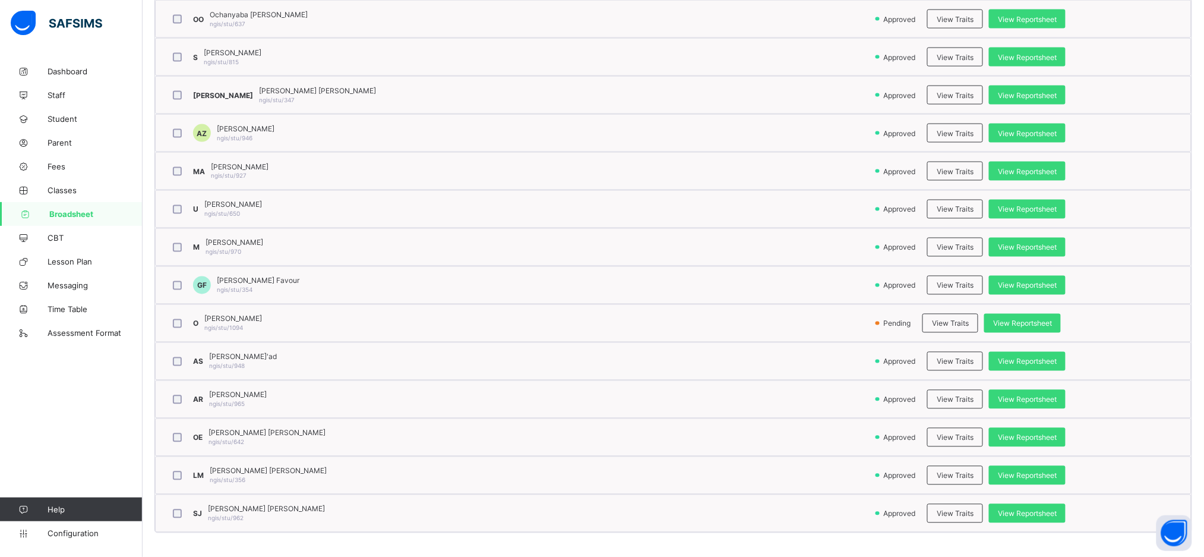
click at [657, 356] on div "AS Aliyu Hauwa Su'ad ngis/stu/948" at bounding box center [521, 361] width 708 height 25
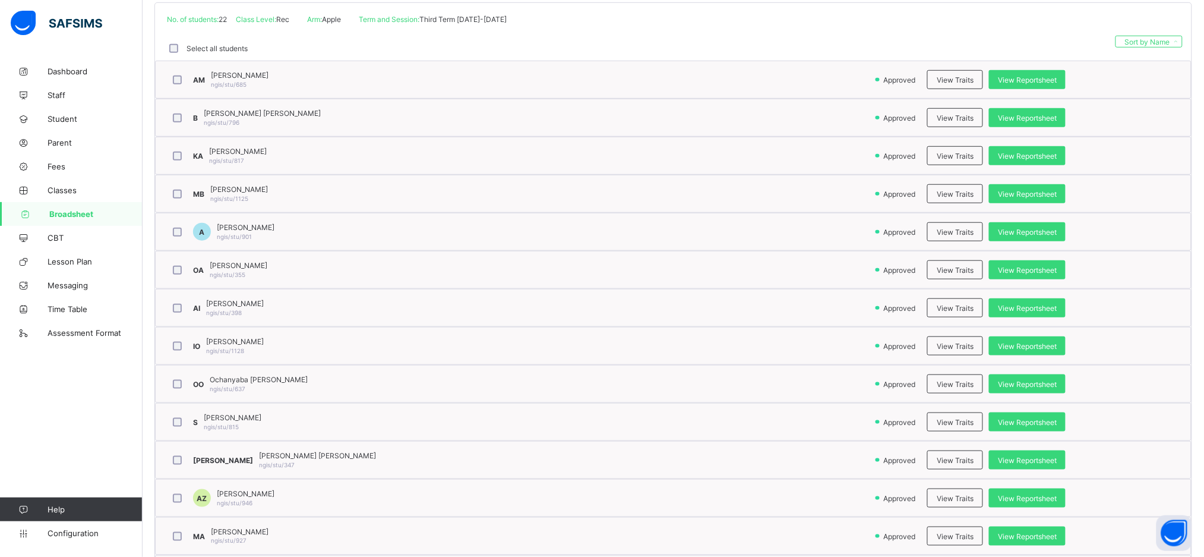
scroll to position [274, 0]
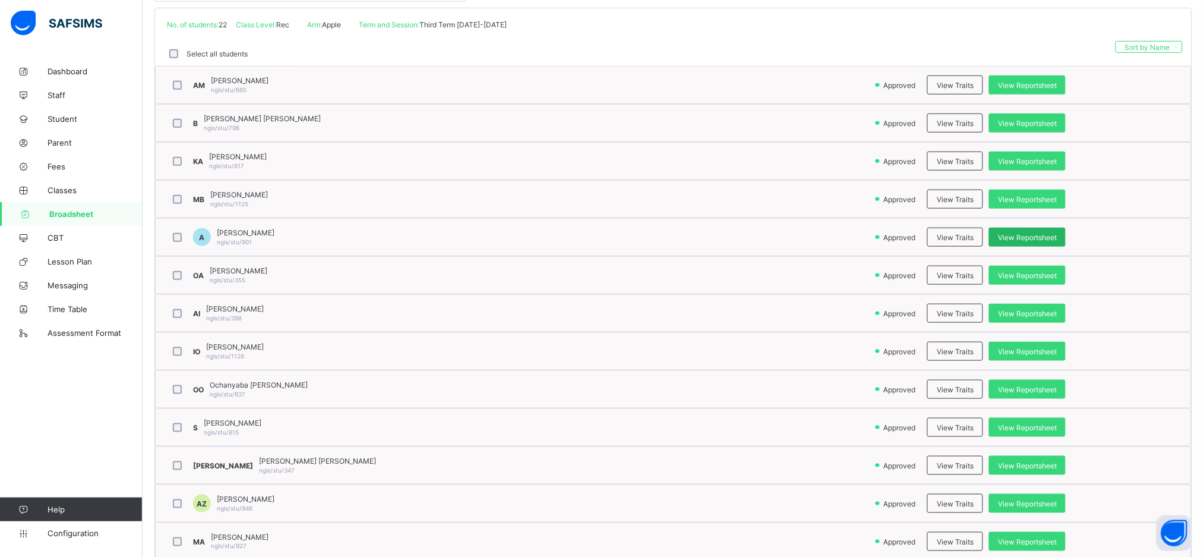
click at [1022, 240] on span "View Reportsheet" at bounding box center [1027, 237] width 59 height 9
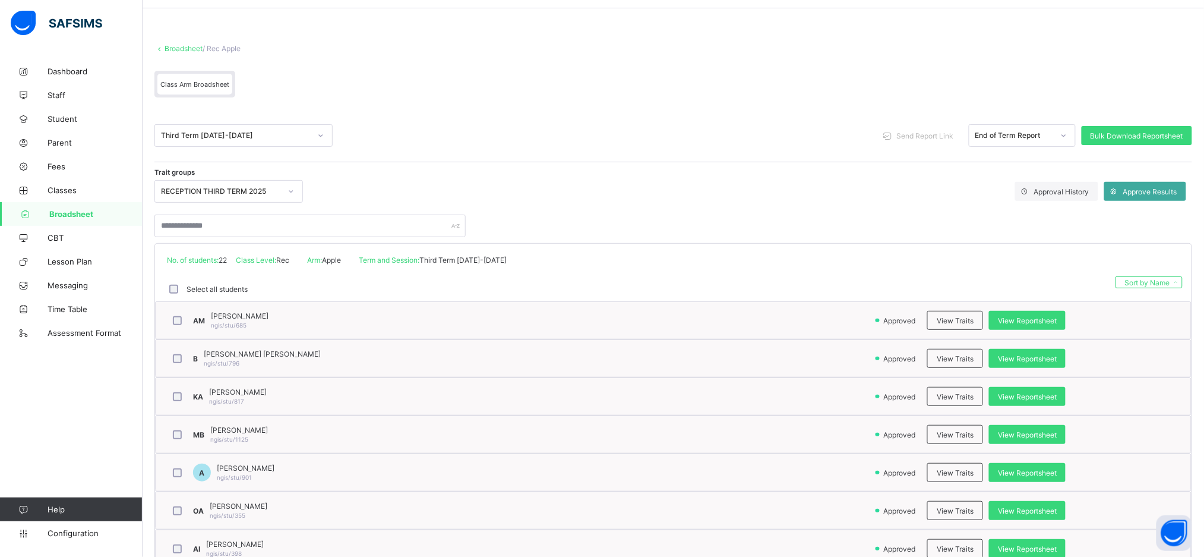
scroll to position [37, 0]
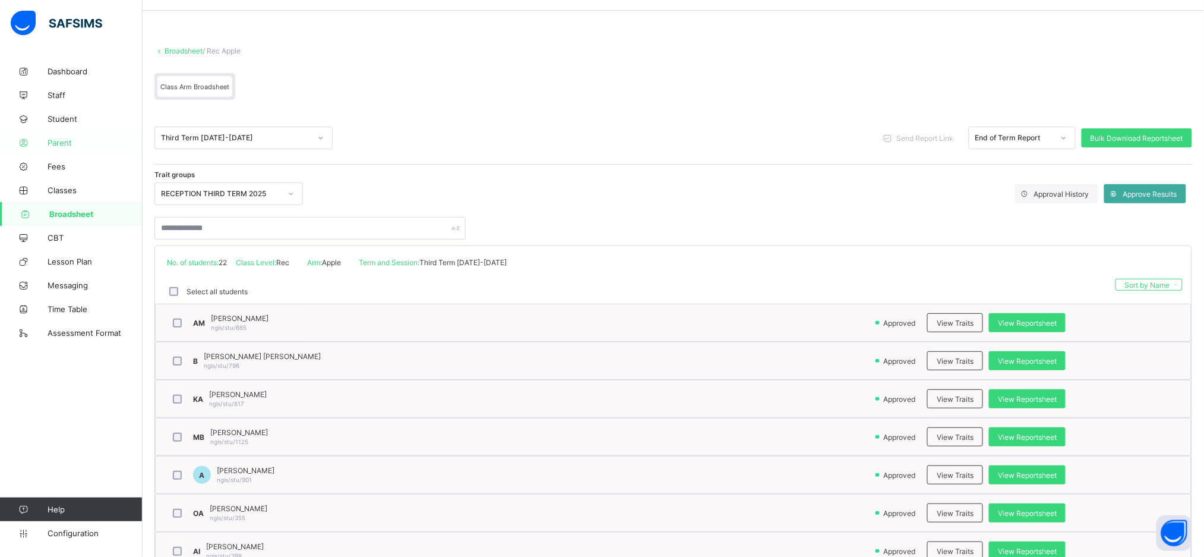
click at [65, 140] on span "Parent" at bounding box center [95, 143] width 95 height 10
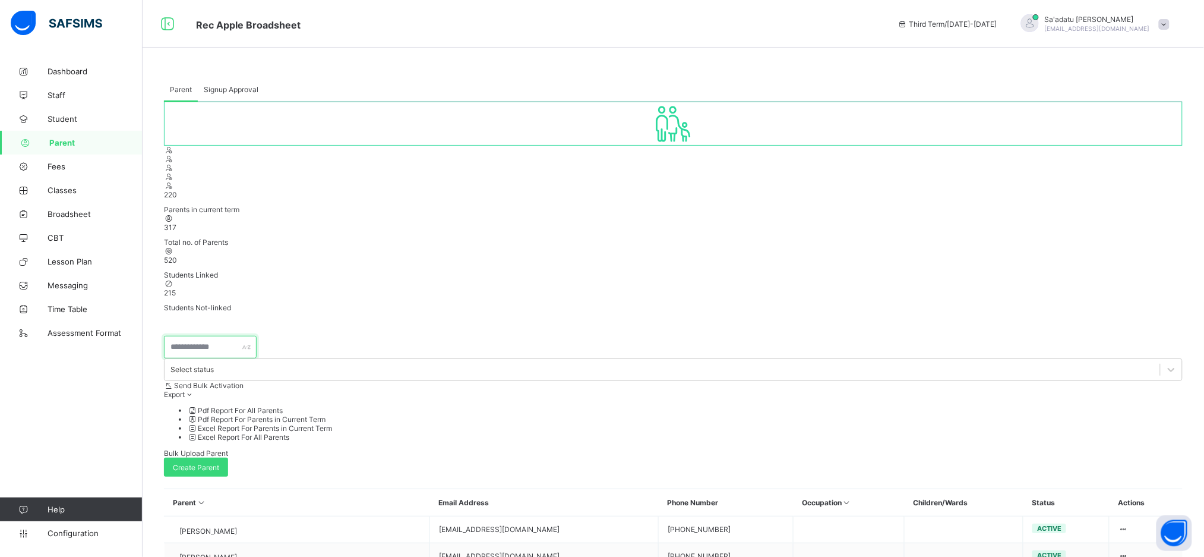
click at [200, 336] on input "text" at bounding box center [210, 347] width 93 height 23
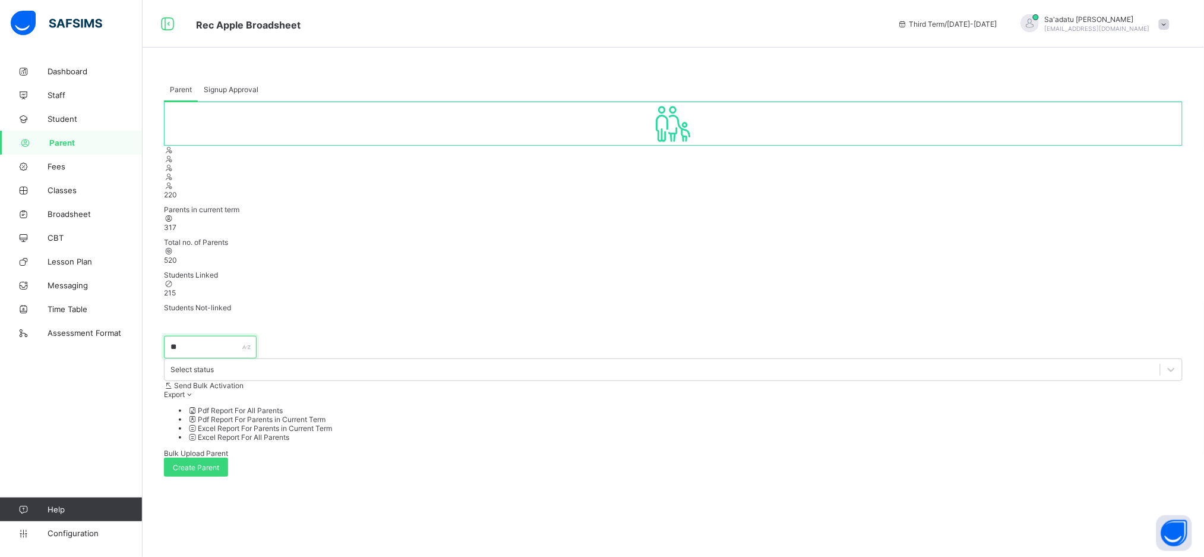
type input "*"
click at [494, 257] on div "220 Parents in current term 317 Total no. of Parents 520 Students Linked 215 St…" at bounding box center [673, 449] width 1019 height 695
click at [226, 336] on input "***" at bounding box center [210, 347] width 93 height 23
type input "*"
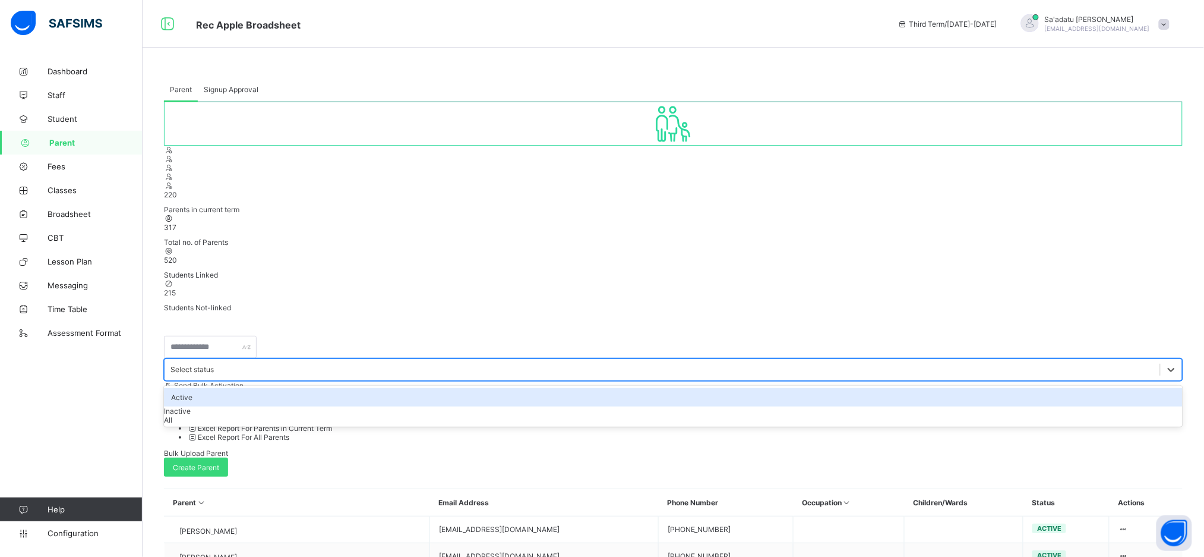
click at [214, 365] on div "Select status" at bounding box center [191, 369] width 43 height 9
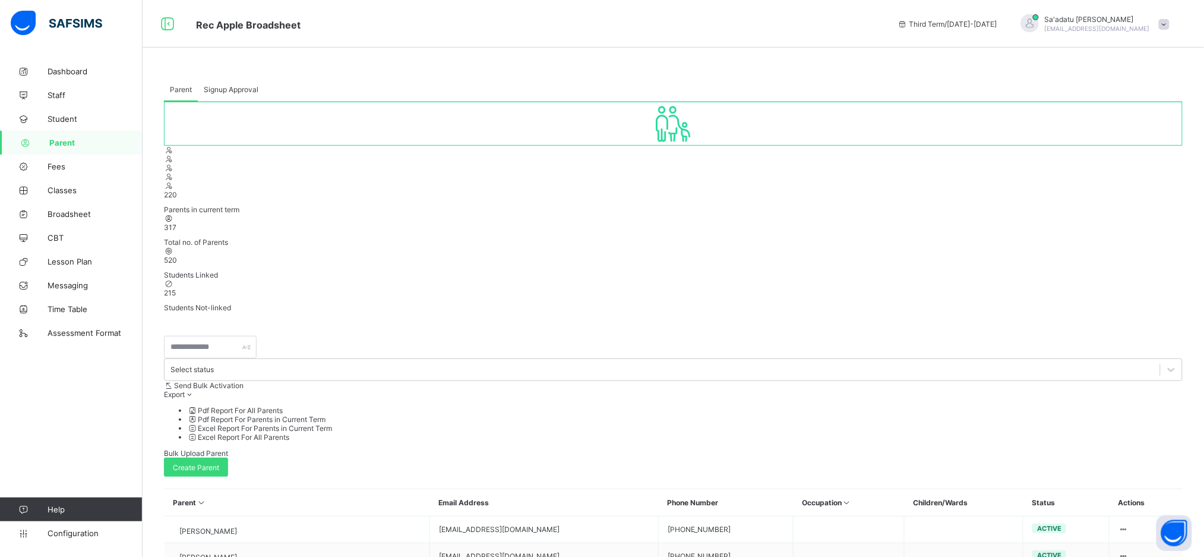
click at [440, 381] on div at bounding box center [673, 381] width 1019 height 0
click at [228, 457] on div "Create Parent" at bounding box center [196, 466] width 64 height 19
select select "**"
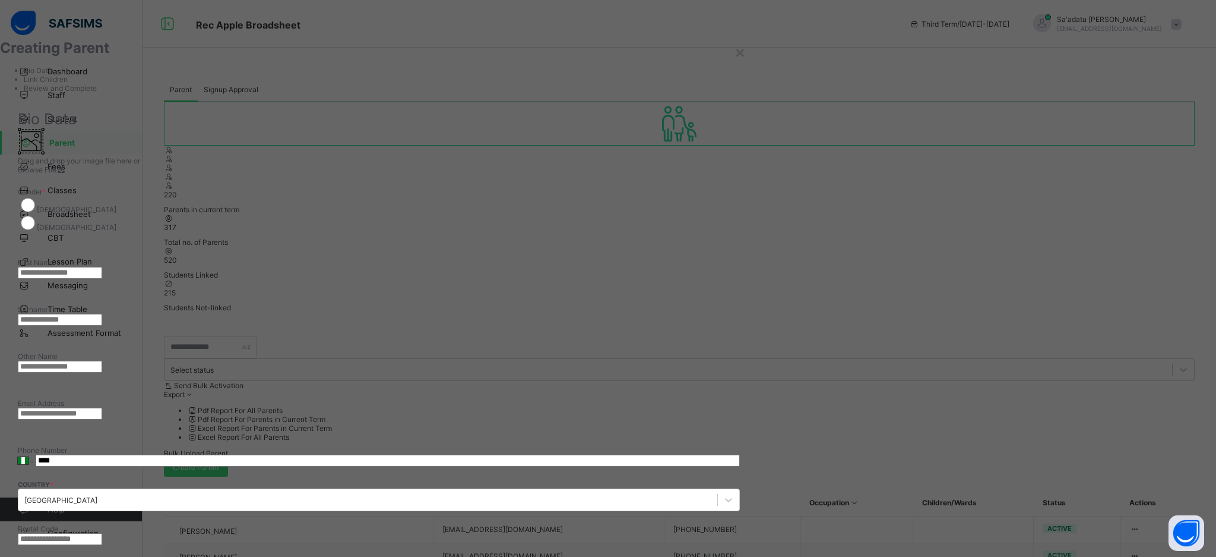
click at [648, 214] on div "[DEMOGRAPHIC_DATA]" at bounding box center [379, 223] width 722 height 18
click at [102, 267] on input "text" at bounding box center [60, 273] width 84 height 12
type input "******"
click at [102, 314] on input "text" at bounding box center [60, 320] width 84 height 12
type input "****"
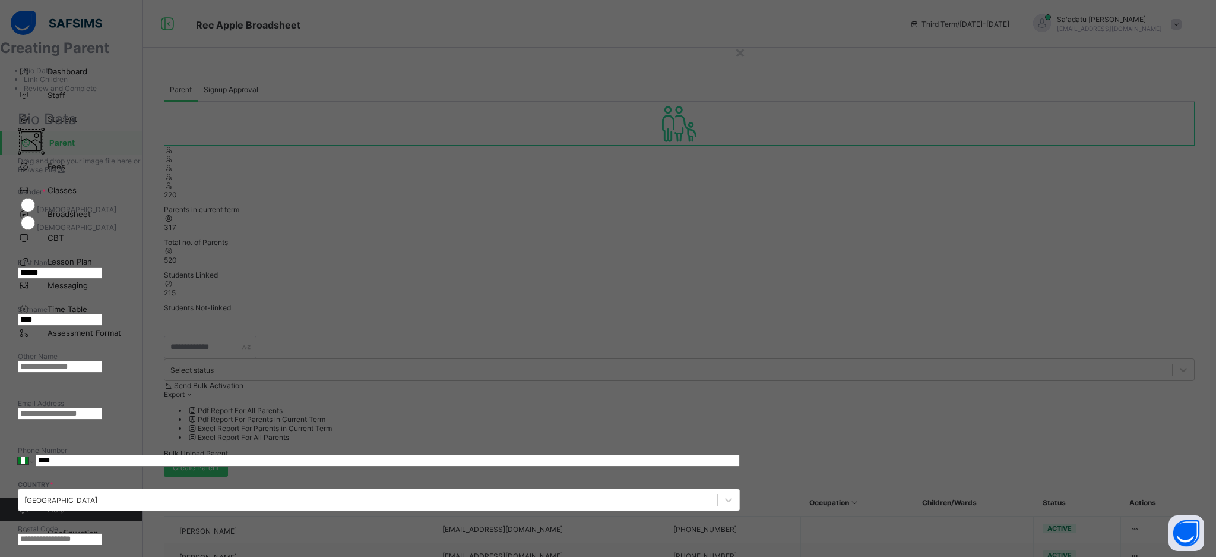
click at [102, 407] on input "email" at bounding box center [60, 413] width 84 height 12
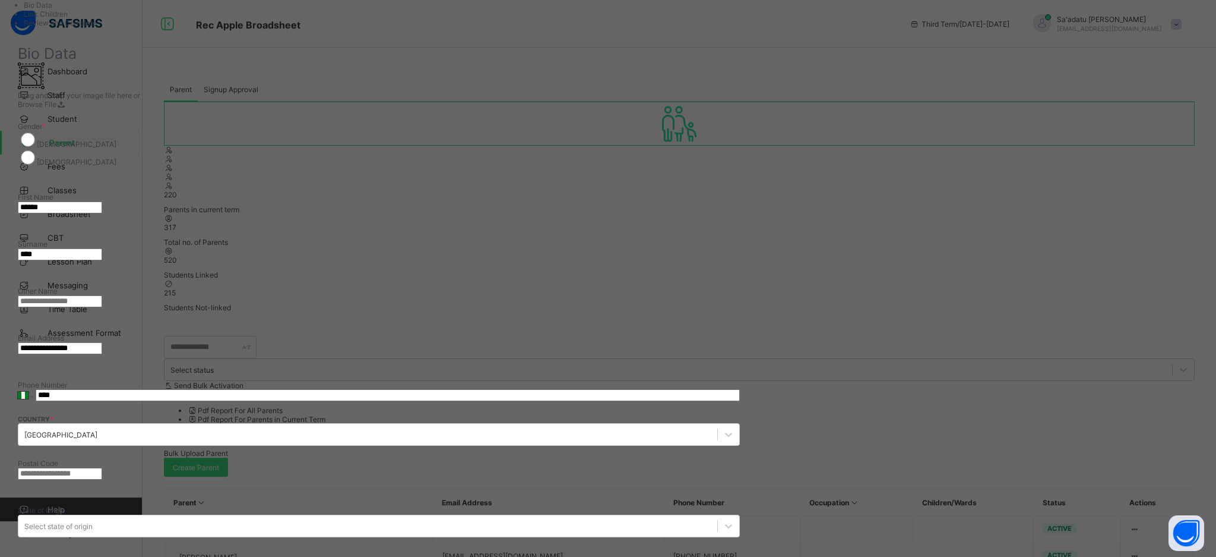
scroll to position [69, 0]
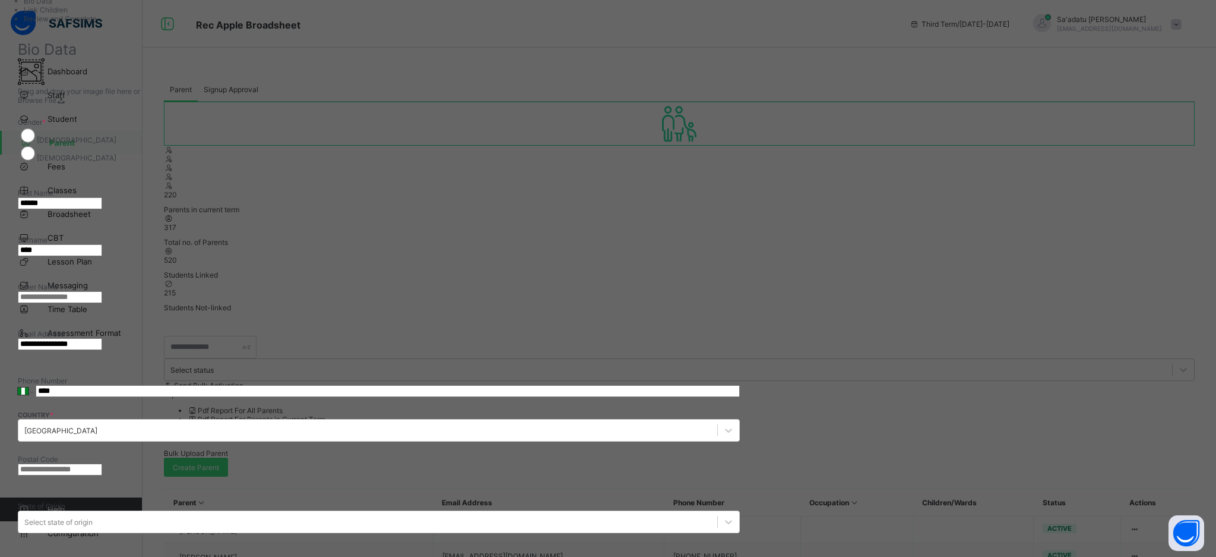
type input "**********"
click at [713, 385] on input "****" at bounding box center [388, 391] width 704 height 12
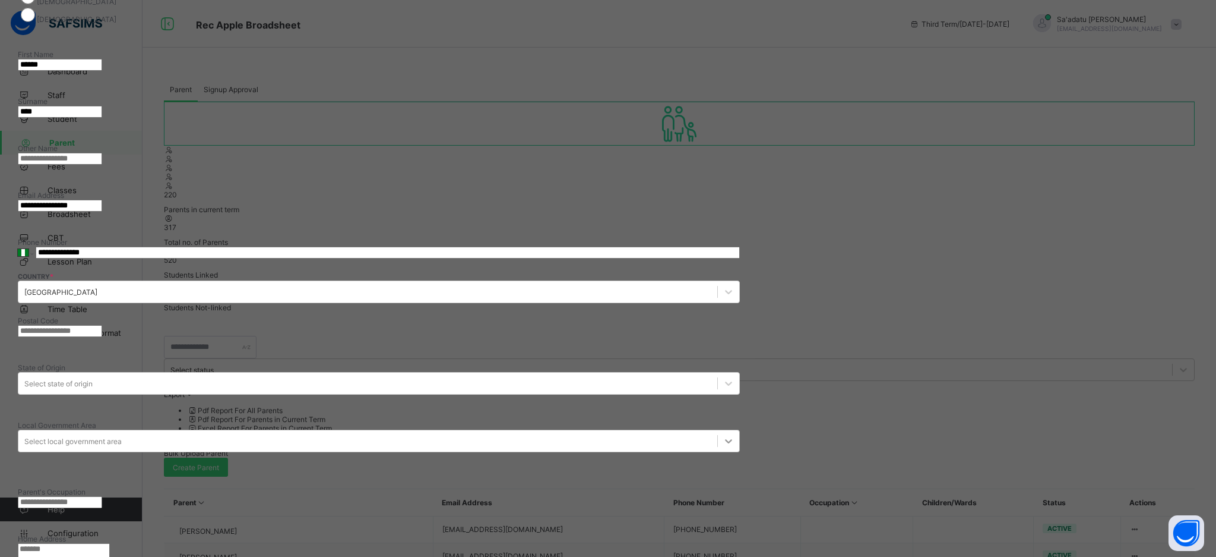
scroll to position [209, 0]
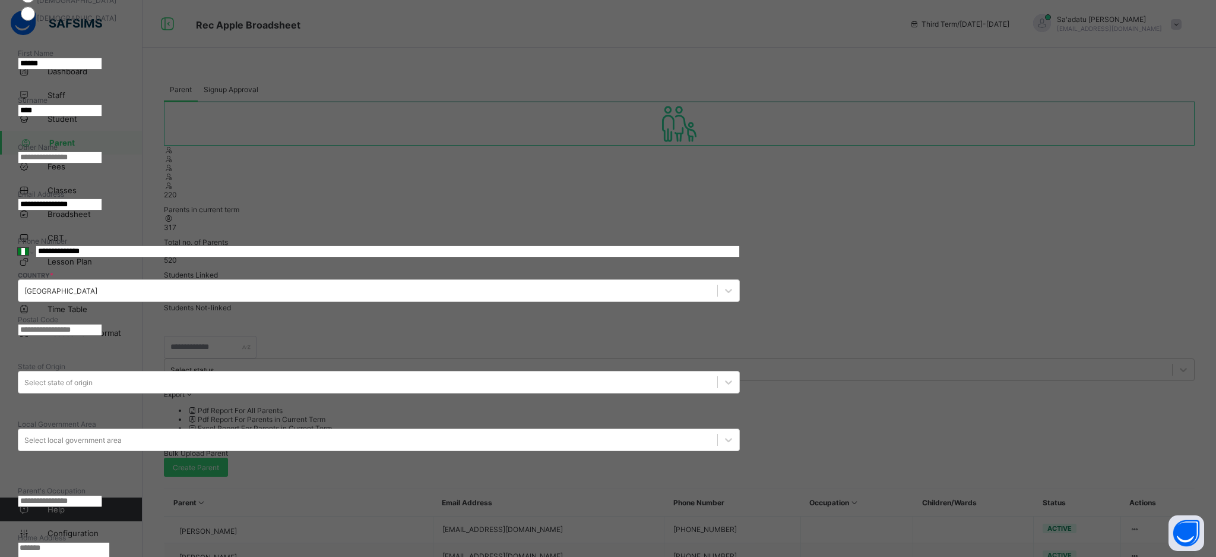
type input "**********"
click at [110, 542] on textarea at bounding box center [64, 552] width 92 height 20
type textarea "*****"
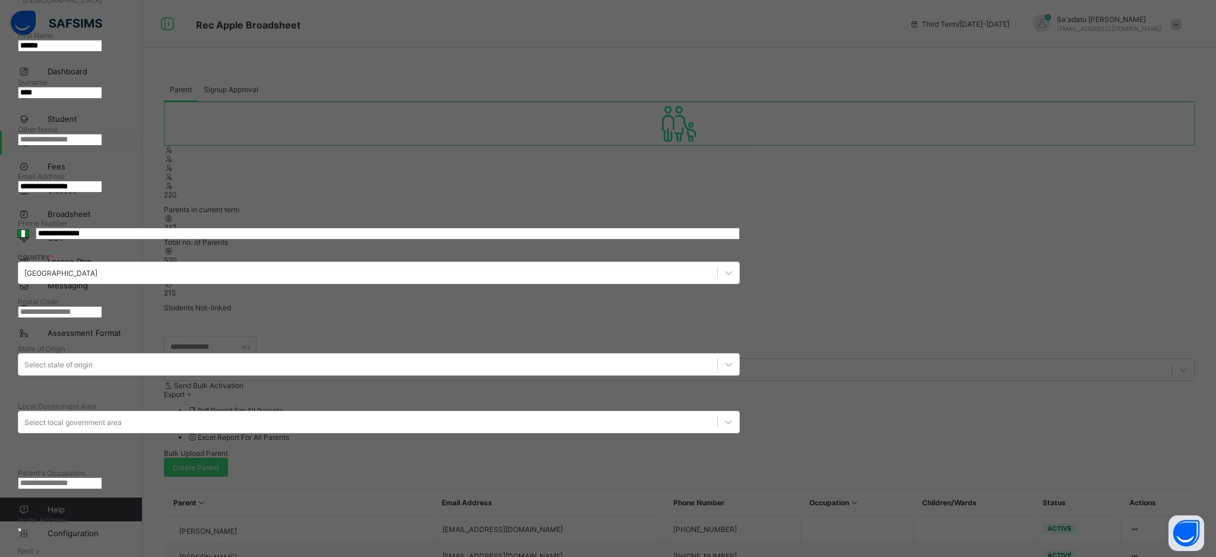
scroll to position [0, 0]
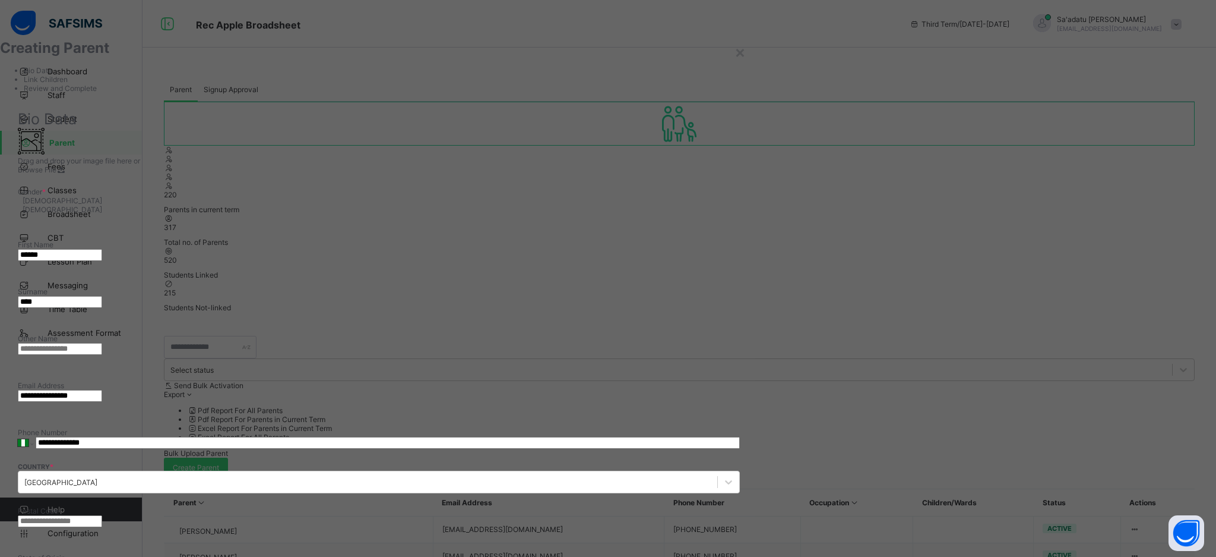
paste input "**********"
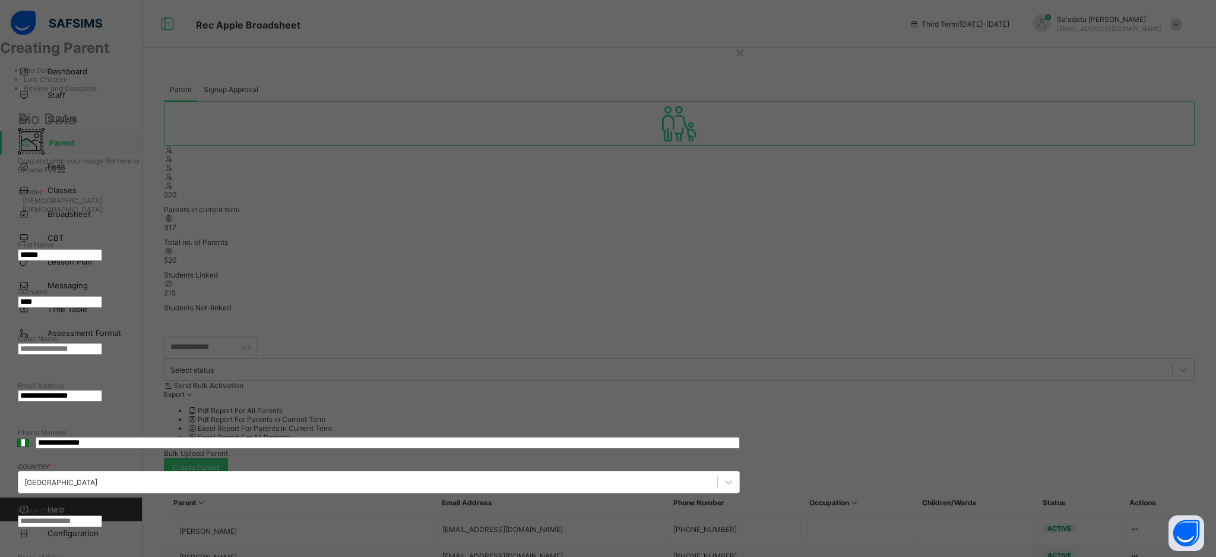
type input "****"
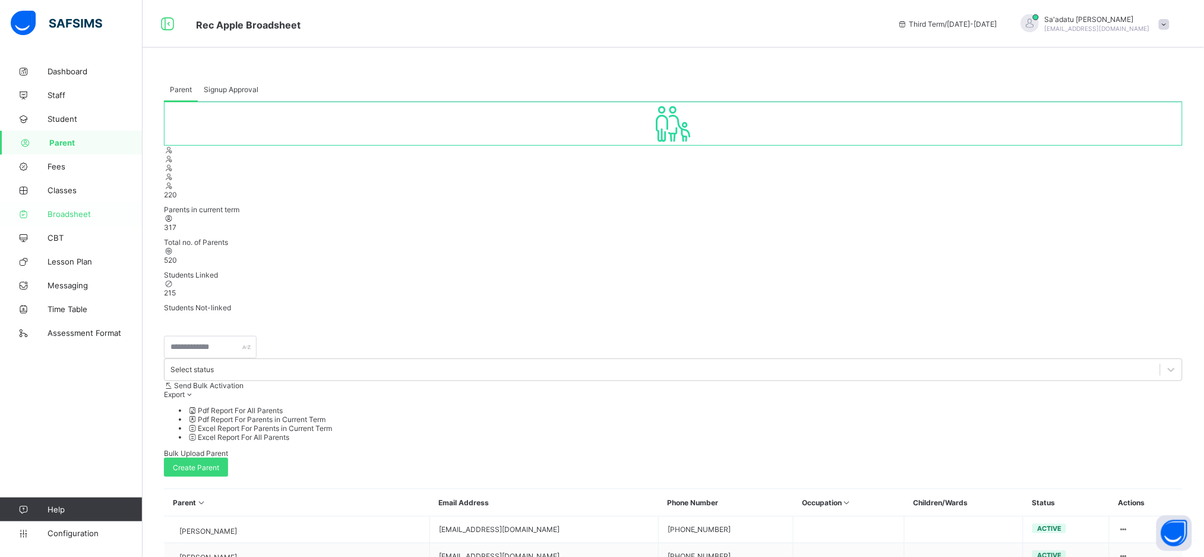
click at [76, 211] on span "Broadsheet" at bounding box center [95, 214] width 95 height 10
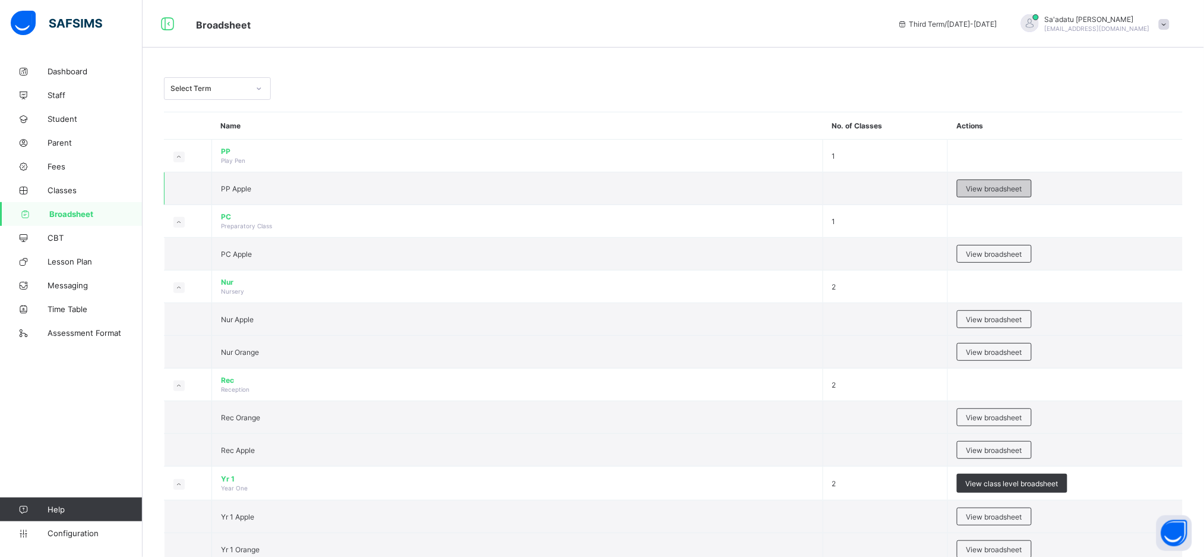
click at [991, 186] on span "View broadsheet" at bounding box center [994, 188] width 56 height 9
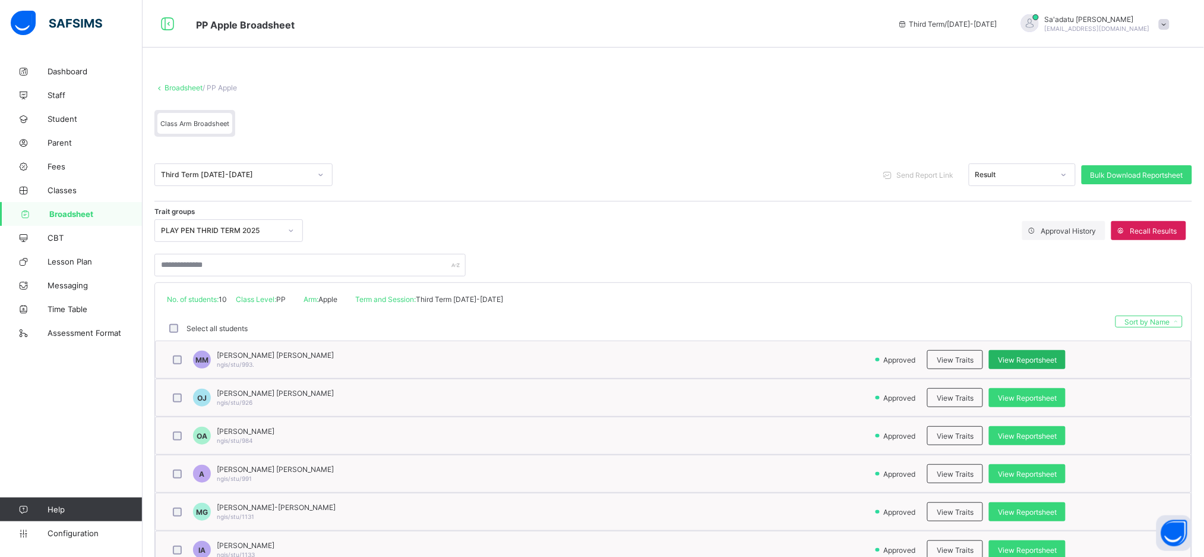
click at [1036, 355] on span "View Reportsheet" at bounding box center [1027, 359] width 59 height 9
click at [956, 359] on span "View Traits" at bounding box center [955, 359] width 37 height 9
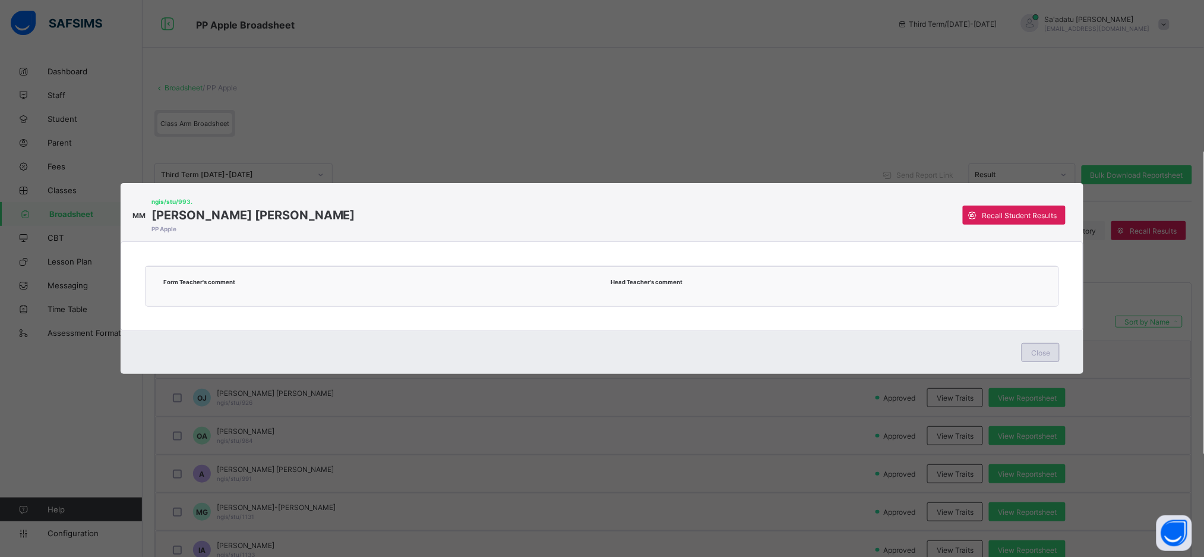
click at [1044, 355] on span "Close" at bounding box center [1040, 352] width 19 height 9
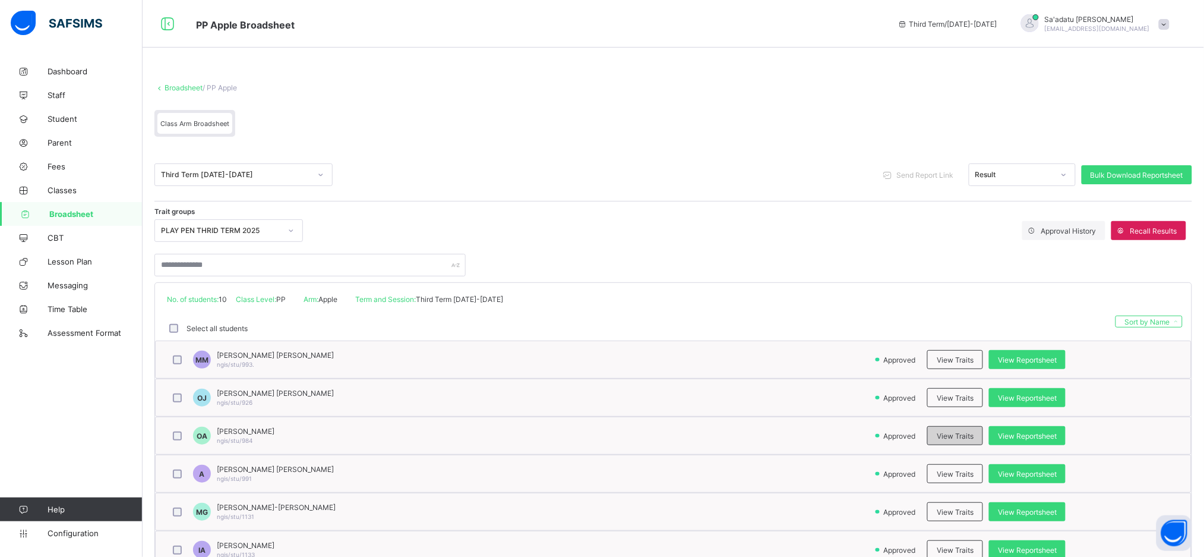
click at [948, 437] on span "View Traits" at bounding box center [955, 435] width 37 height 9
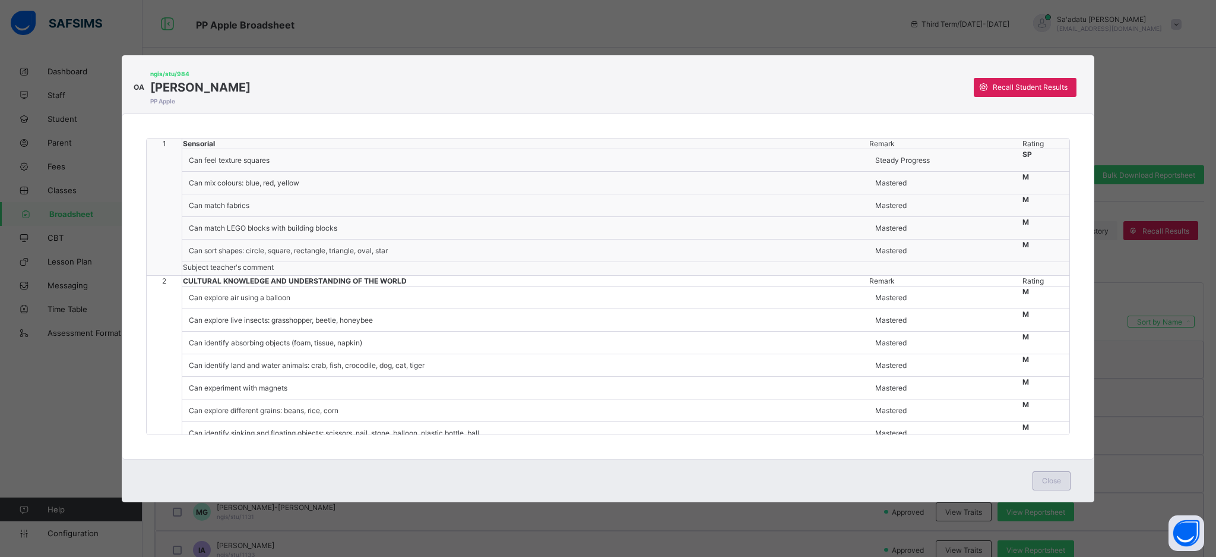
click at [1042, 476] on span "Close" at bounding box center [1051, 480] width 19 height 9
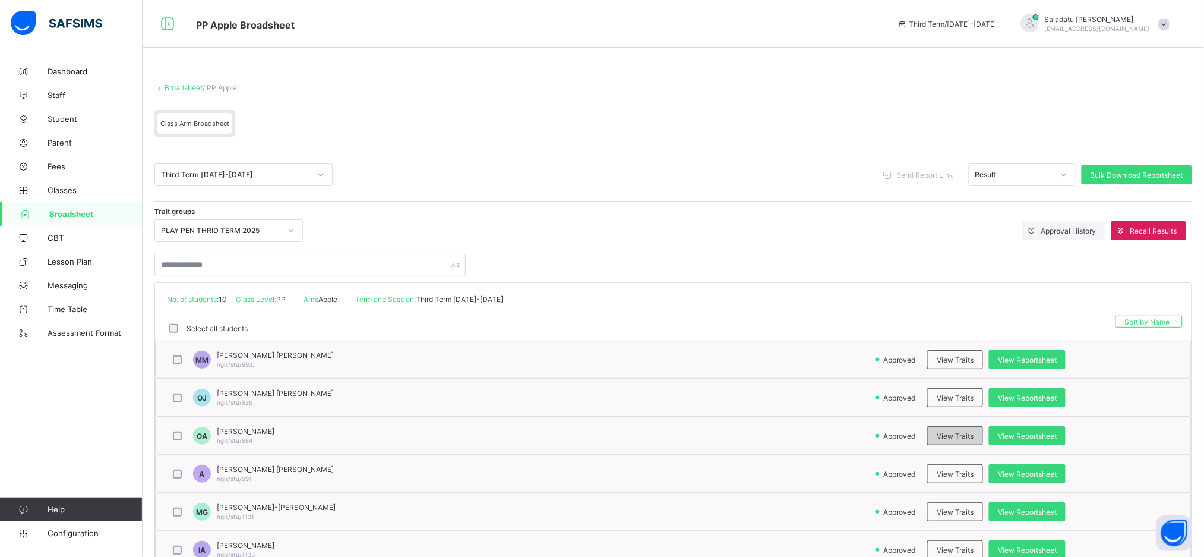
click at [959, 442] on div "View Traits" at bounding box center [955, 435] width 56 height 19
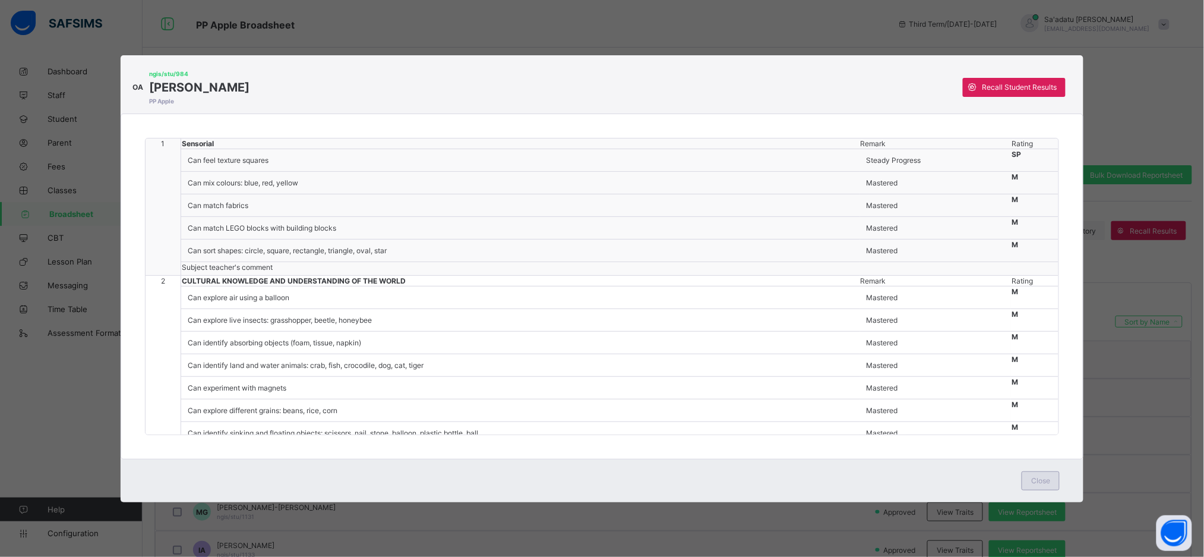
click at [1039, 478] on span "Close" at bounding box center [1040, 480] width 19 height 9
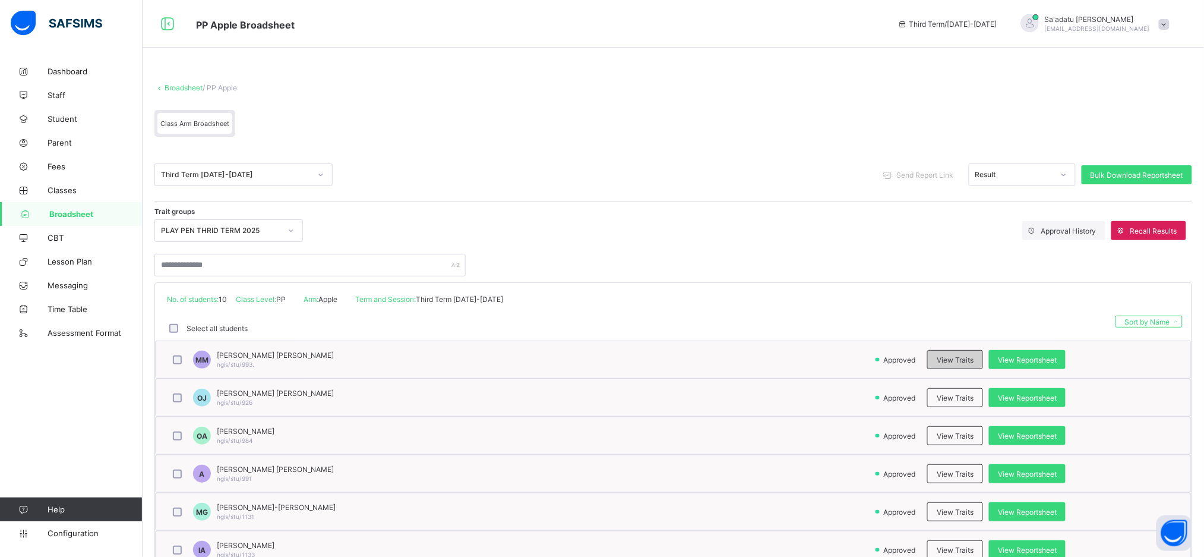
click at [955, 361] on span "View Traits" at bounding box center [955, 359] width 37 height 9
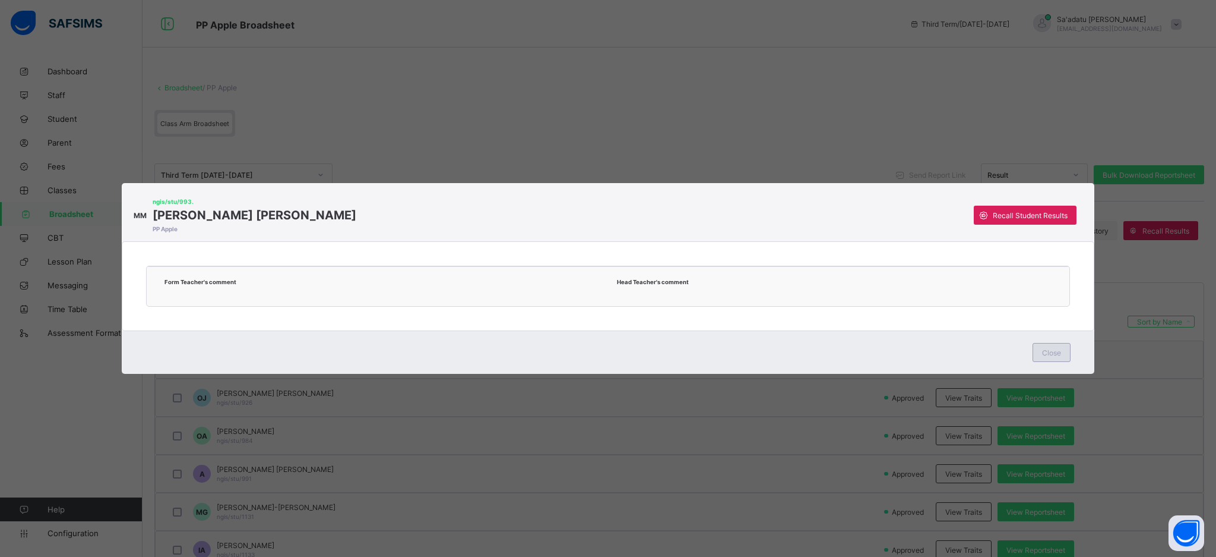
click at [1046, 356] on span "Close" at bounding box center [1051, 352] width 19 height 9
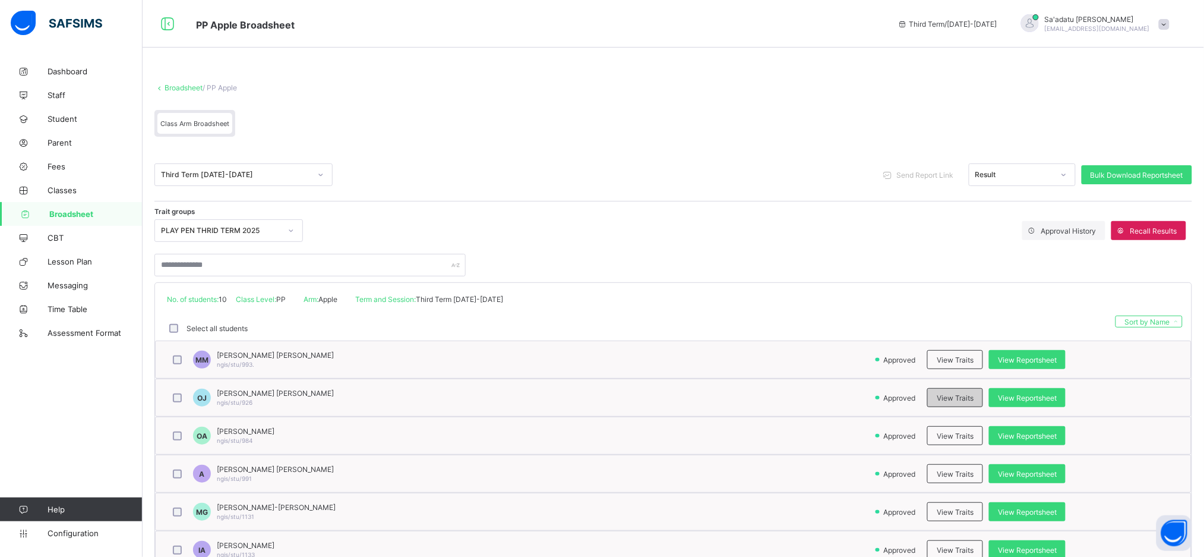
click at [966, 395] on span "View Traits" at bounding box center [955, 397] width 37 height 9
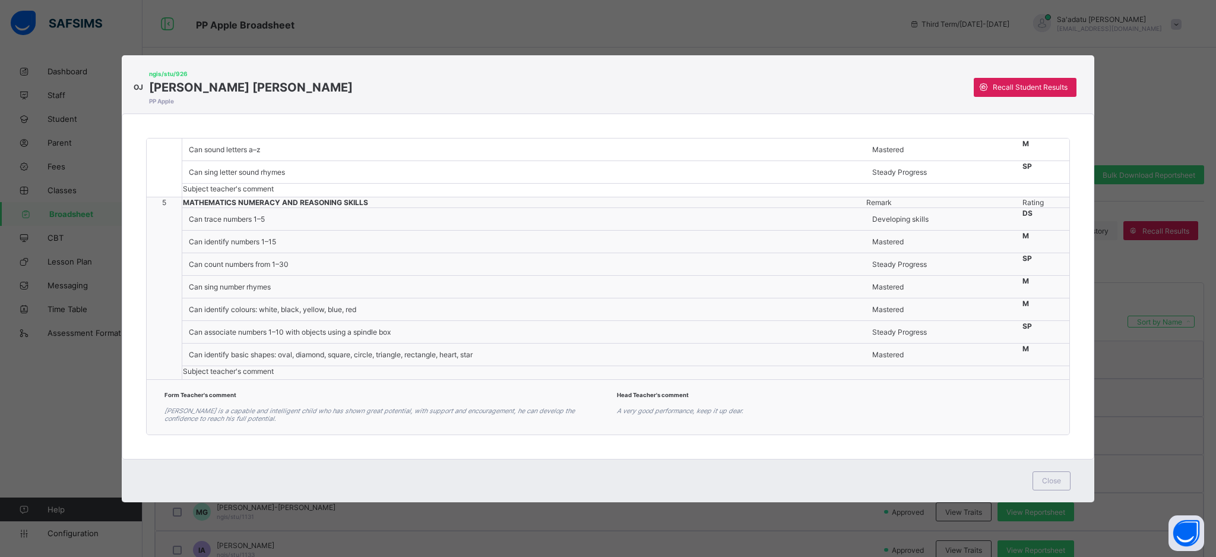
scroll to position [876, 0]
click at [1057, 478] on span "Close" at bounding box center [1051, 480] width 19 height 9
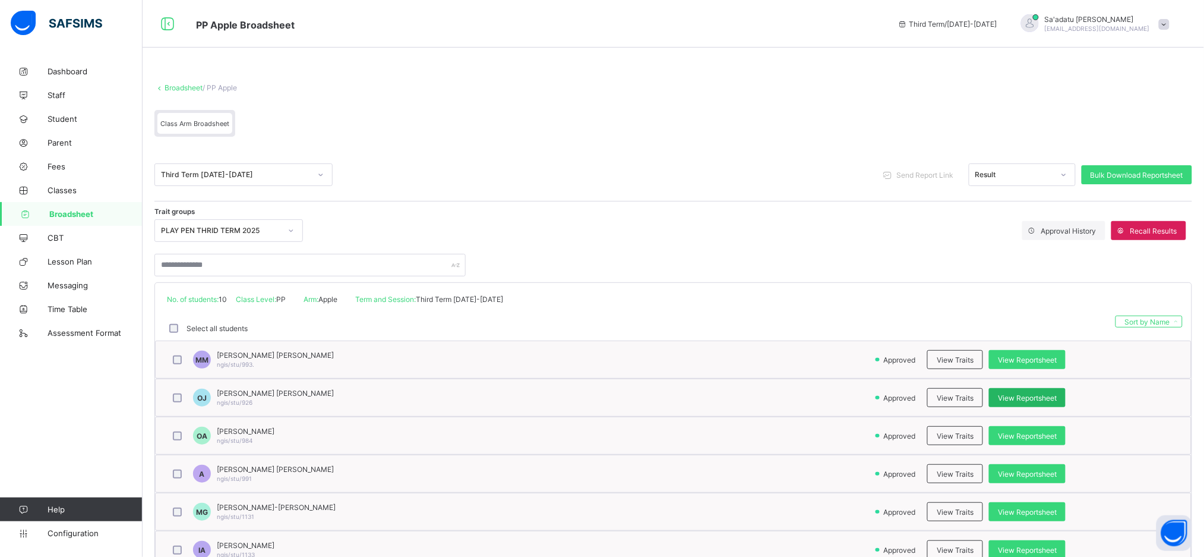
click at [1030, 397] on span "View Reportsheet" at bounding box center [1027, 397] width 59 height 9
click at [1169, 25] on span at bounding box center [1164, 24] width 11 height 11
click at [1120, 163] on span "Logout" at bounding box center [1122, 160] width 96 height 14
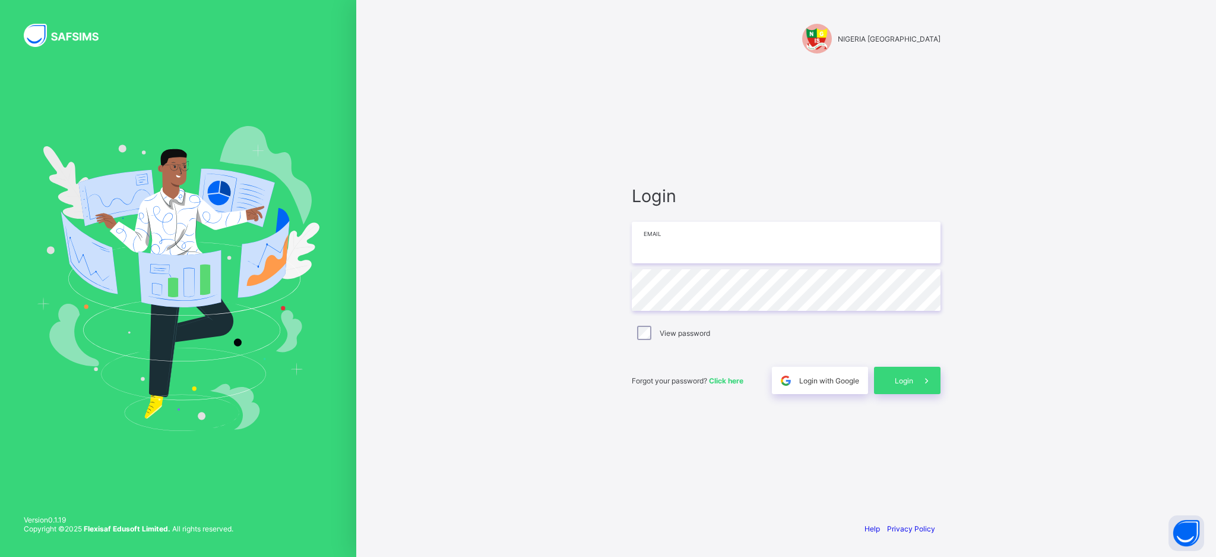
type input "**********"
drag, startPoint x: 758, startPoint y: 239, endPoint x: 637, endPoint y: 245, distance: 121.9
click at [637, 245] on input "**********" at bounding box center [786, 243] width 309 height 42
click at [625, 293] on div "**********" at bounding box center [786, 289] width 333 height 445
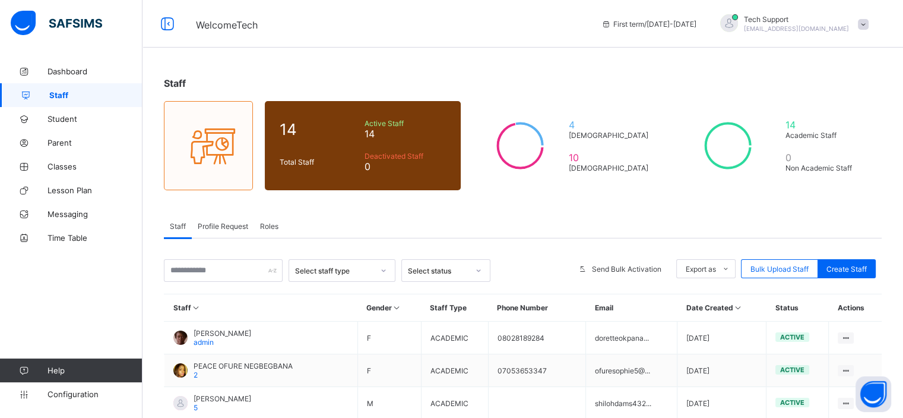
click at [869, 24] on span at bounding box center [863, 24] width 11 height 11
click at [830, 113] on span "Subscription" at bounding box center [820, 116] width 59 height 9
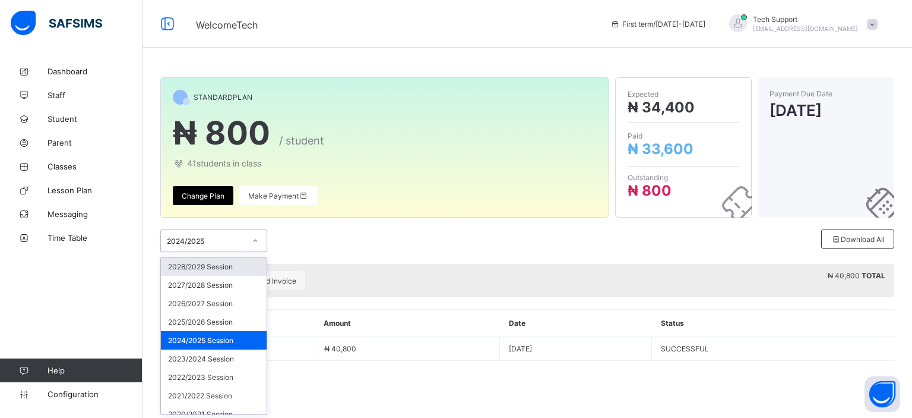
click at [251, 238] on div at bounding box center [255, 240] width 20 height 19
click at [310, 236] on div "option 2028/2029 Session focused, 1 of 24. 24 results available. Use Up and Dow…" at bounding box center [250, 240] width 181 height 23
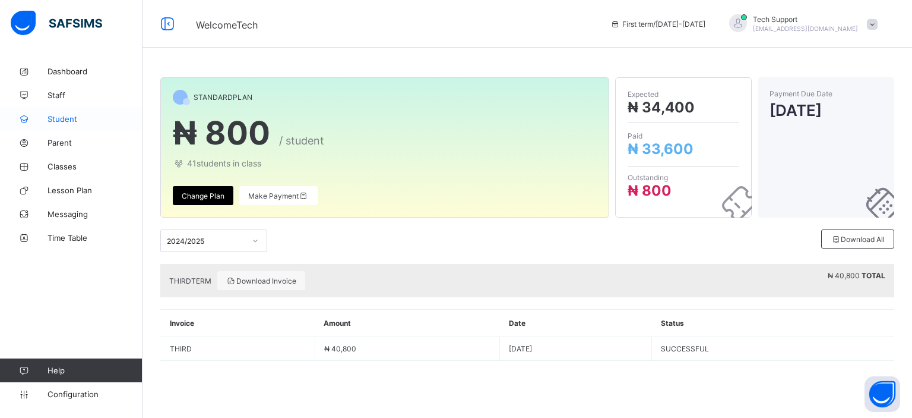
click at [67, 122] on span "Student" at bounding box center [95, 119] width 95 height 10
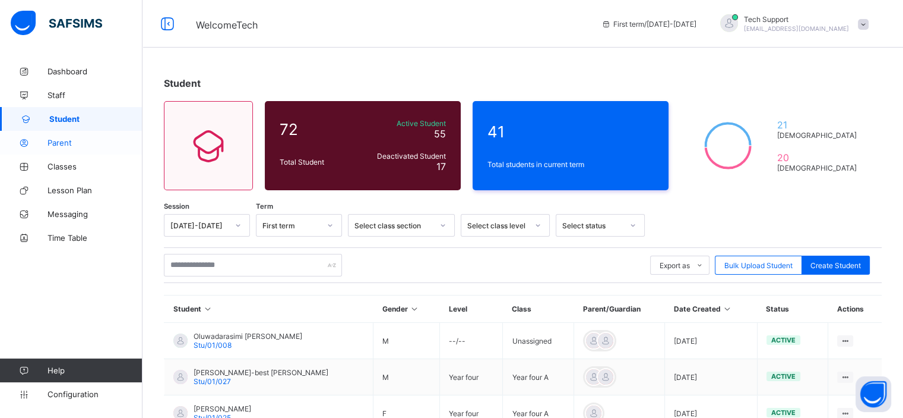
click at [66, 143] on span "Parent" at bounding box center [95, 143] width 95 height 10
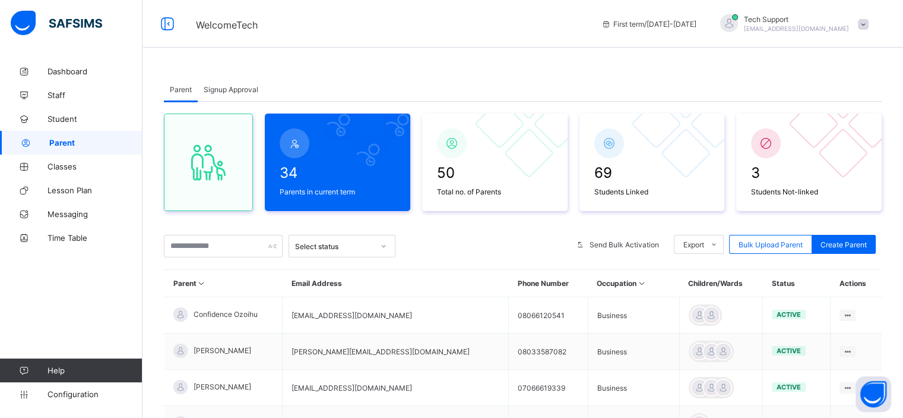
click at [227, 92] on span "Signup Approval" at bounding box center [231, 89] width 55 height 9
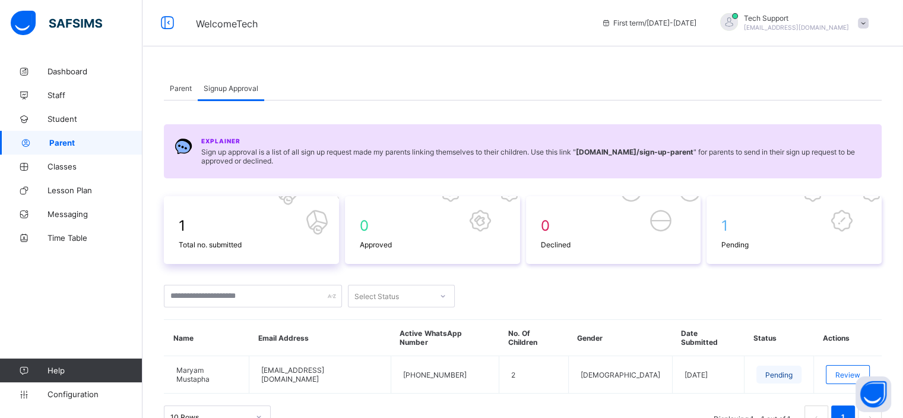
scroll to position [45, 0]
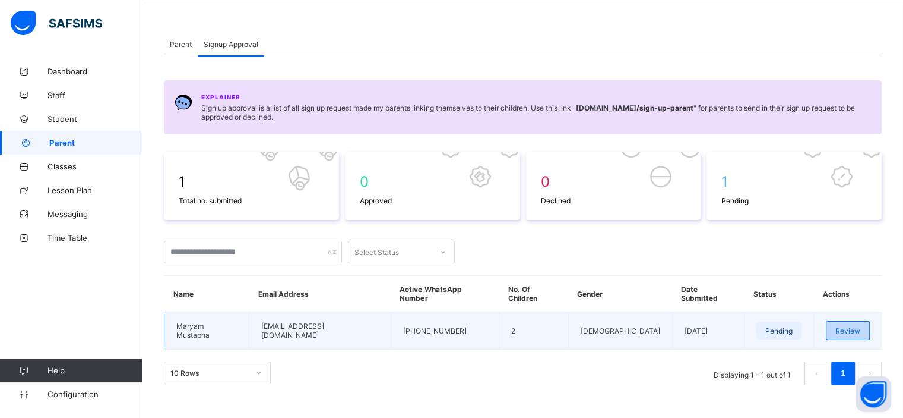
click at [853, 326] on span "Review" at bounding box center [848, 330] width 25 height 9
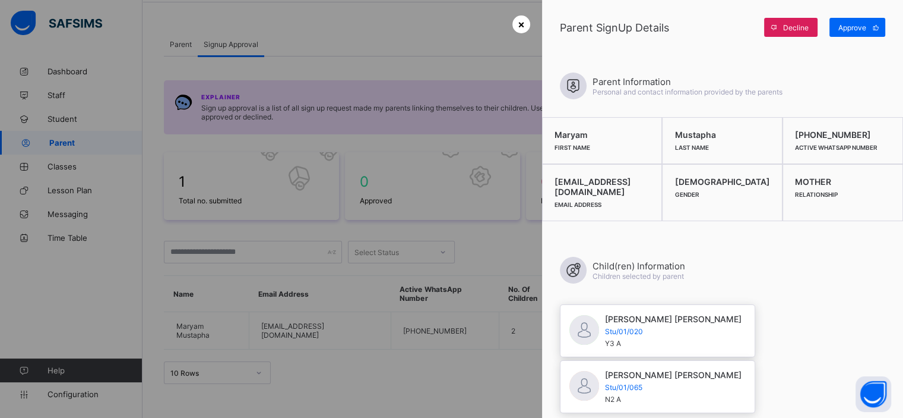
click at [519, 24] on span "×" at bounding box center [521, 24] width 7 height 12
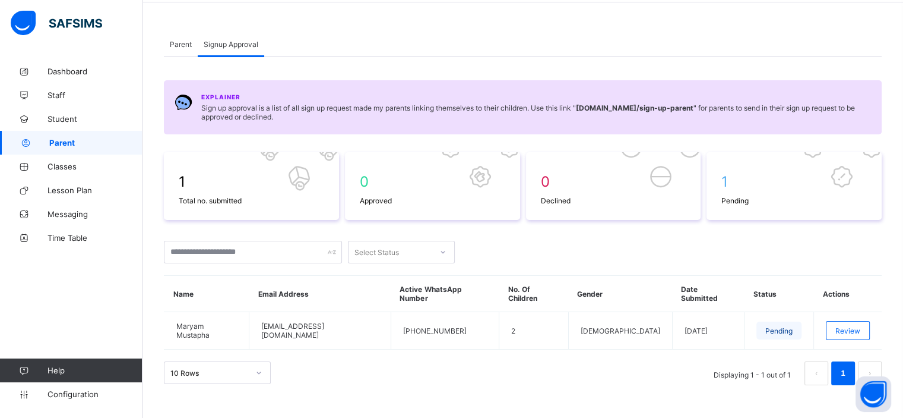
scroll to position [0, 0]
